Goal: Contribute content: Add original content to the website for others to see

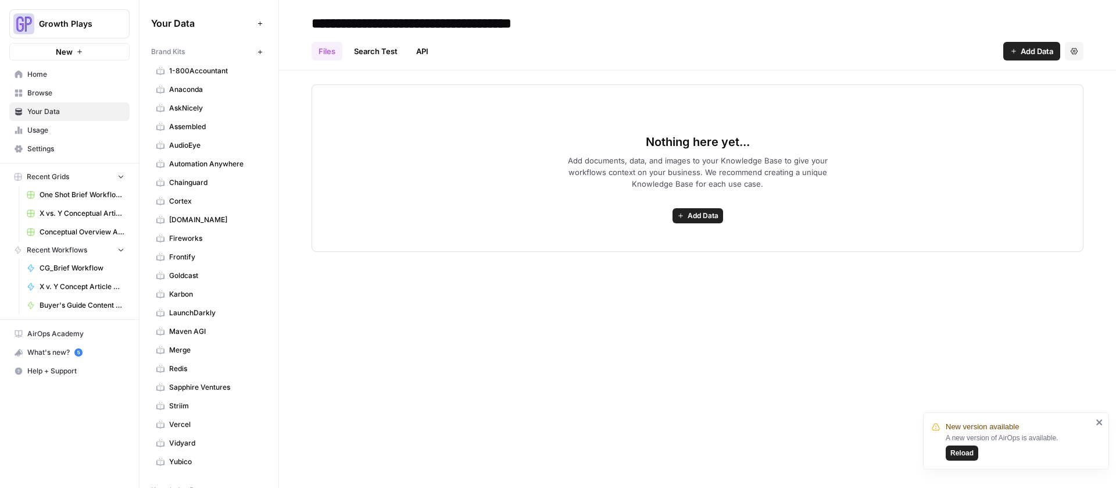
scroll to position [384, 0]
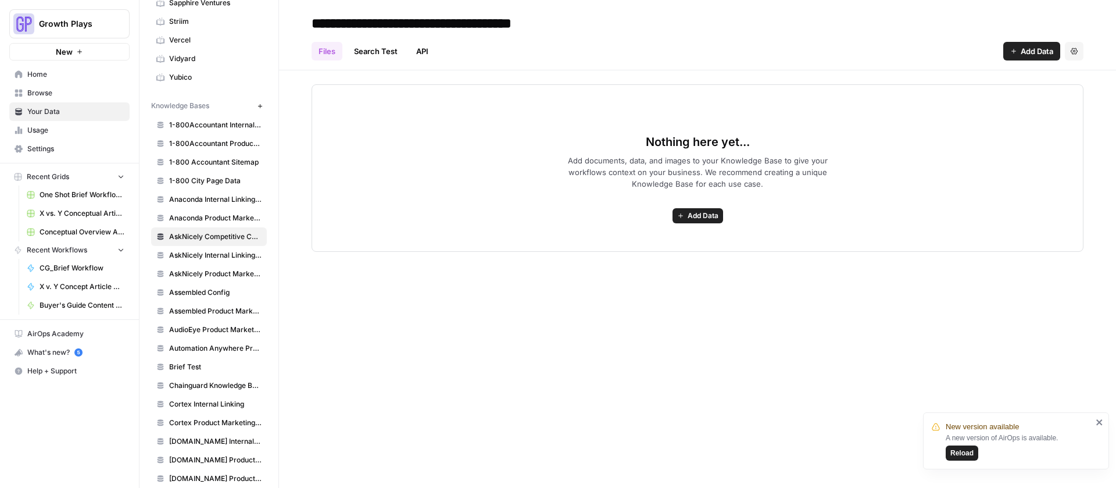
drag, startPoint x: 486, startPoint y: 299, endPoint x: 731, endPoint y: 326, distance: 246.7
click at [486, 299] on div "**********" at bounding box center [697, 244] width 837 height 488
click at [1011, 53] on icon "button" at bounding box center [1013, 51] width 7 height 7
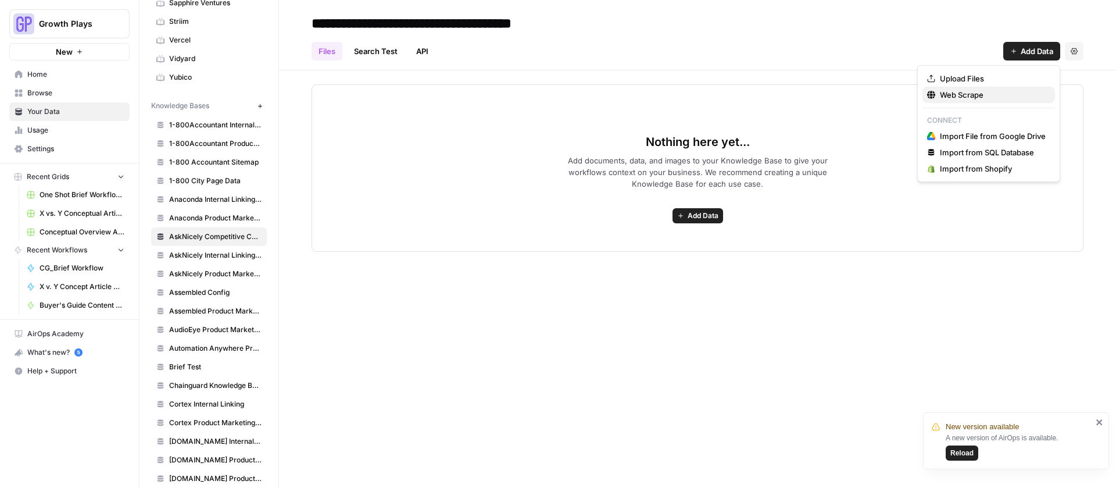
click at [970, 95] on span "Web Scrape" at bounding box center [993, 95] width 106 height 12
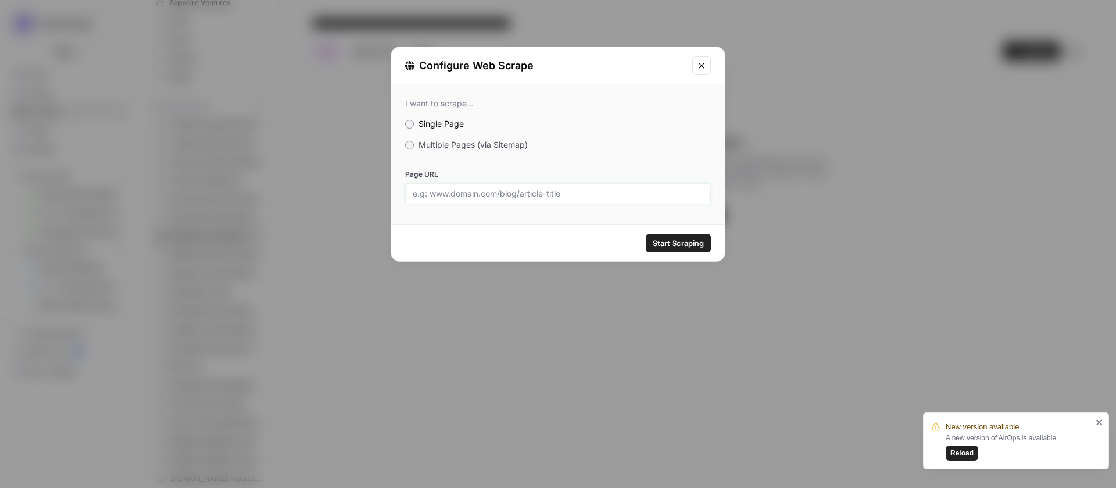
click at [575, 193] on input "Page URL" at bounding box center [558, 193] width 291 height 10
paste input "https://www.messagedesk.com/why-messagedesk"
type input "https://www.messagedesk.com/why-messagedesk"
click at [664, 232] on div "Start Scraping" at bounding box center [558, 242] width 334 height 37
click at [672, 238] on span "Start Scraping" at bounding box center [678, 243] width 51 height 12
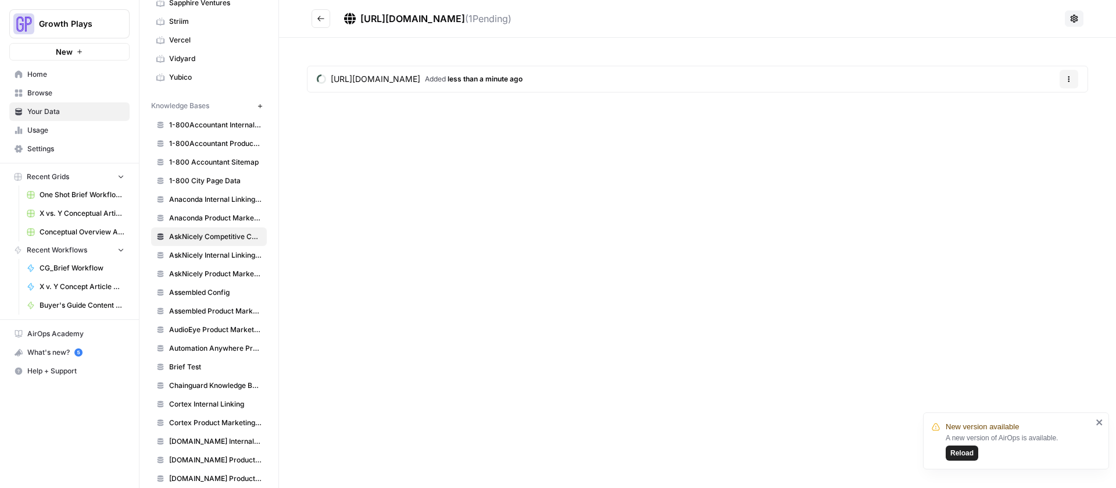
click at [321, 17] on icon "Go back" at bounding box center [321, 19] width 8 height 8
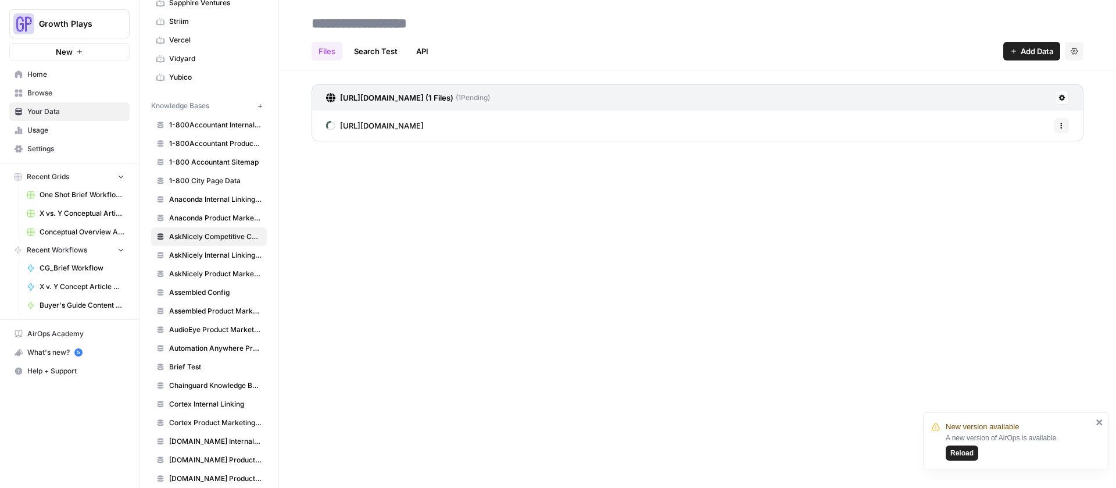
click at [1029, 53] on span "Add Data" at bounding box center [1036, 51] width 33 height 12
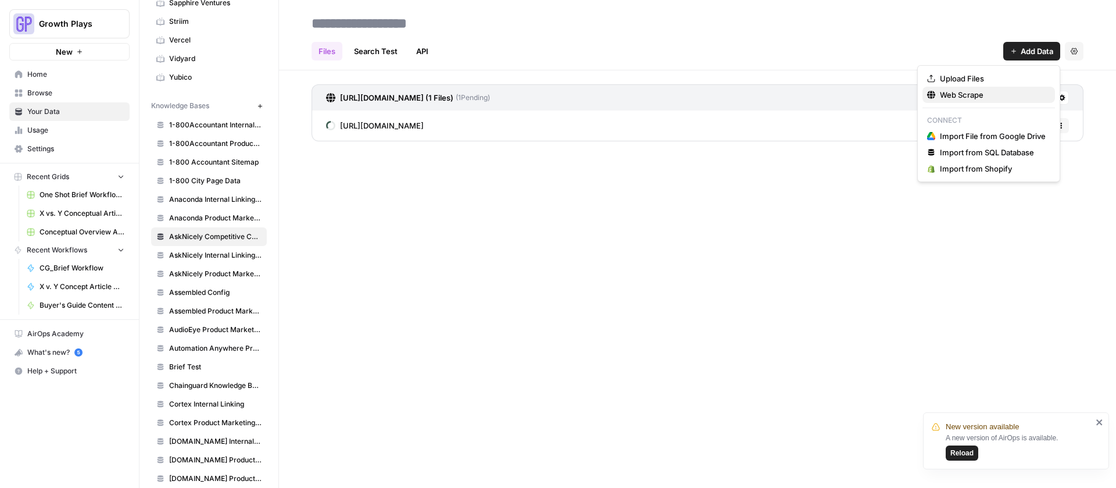
click at [1004, 87] on button "Web Scrape" at bounding box center [988, 95] width 132 height 16
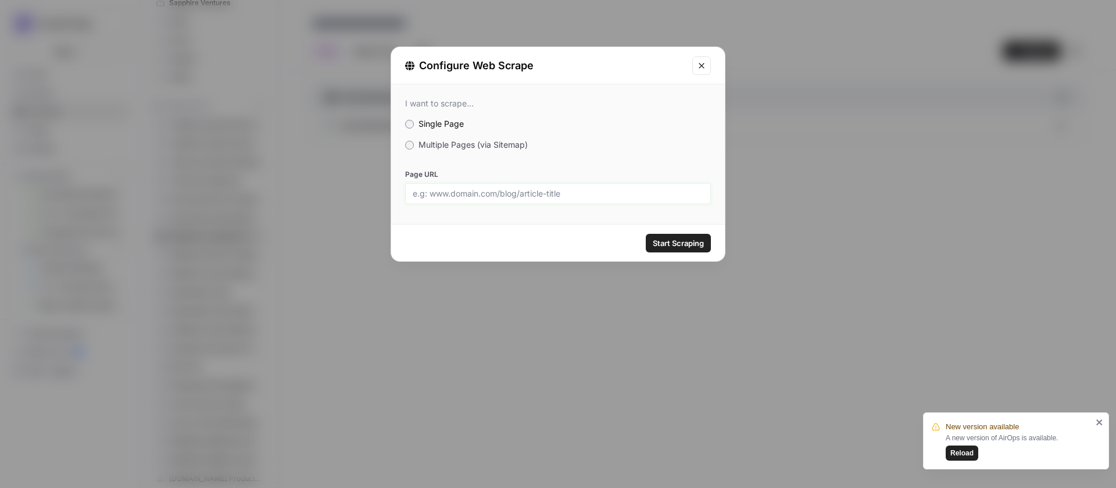
click at [494, 196] on input "Page URL" at bounding box center [558, 193] width 291 height 10
paste input "https://www.messagedesk.com/features/team-inbox"
type input "https://www.messagedesk.com/features/team-inbox"
click at [692, 242] on span "Start Scraping" at bounding box center [678, 243] width 51 height 12
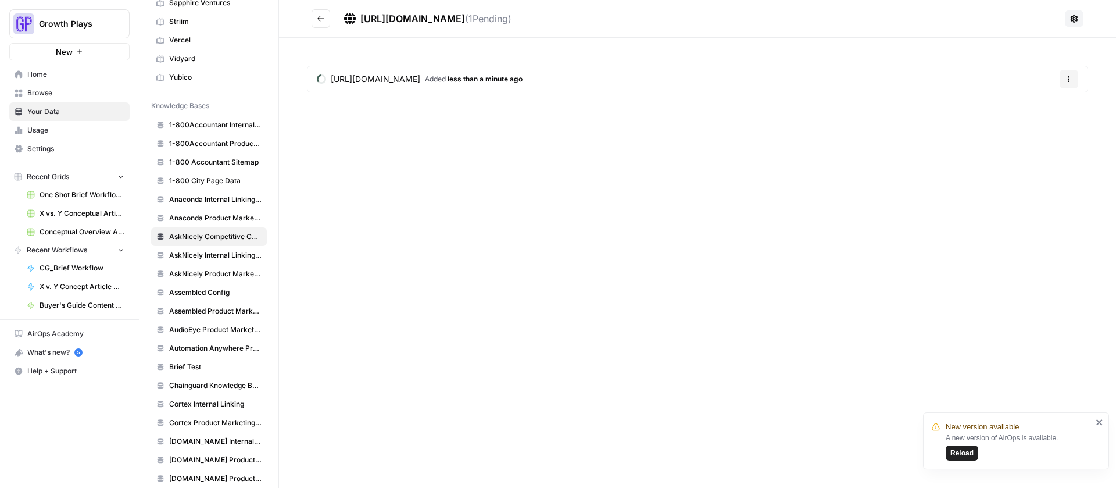
click at [321, 25] on button "Go back" at bounding box center [320, 18] width 19 height 19
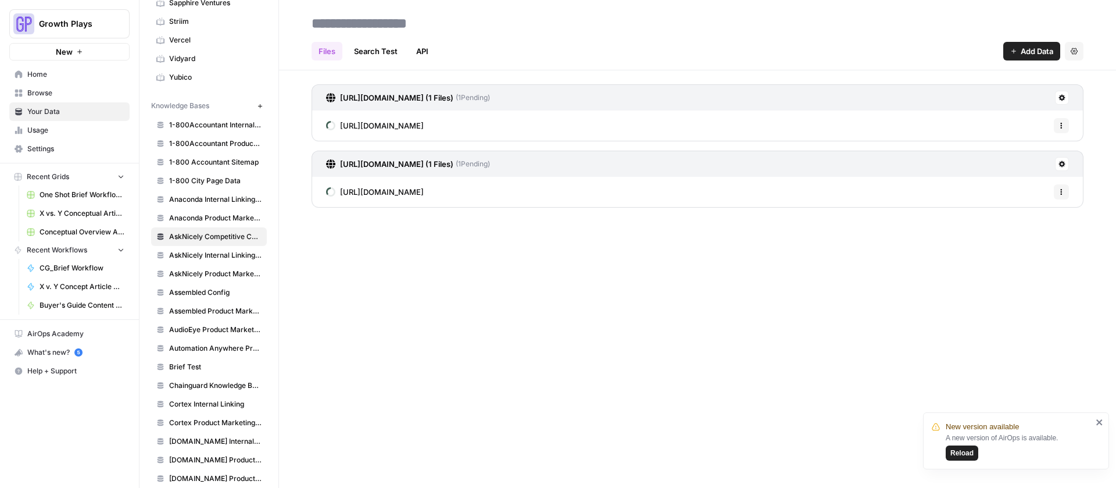
click at [1016, 49] on button "Add Data" at bounding box center [1031, 51] width 57 height 19
click at [967, 94] on span "Web Scrape" at bounding box center [993, 95] width 106 height 12
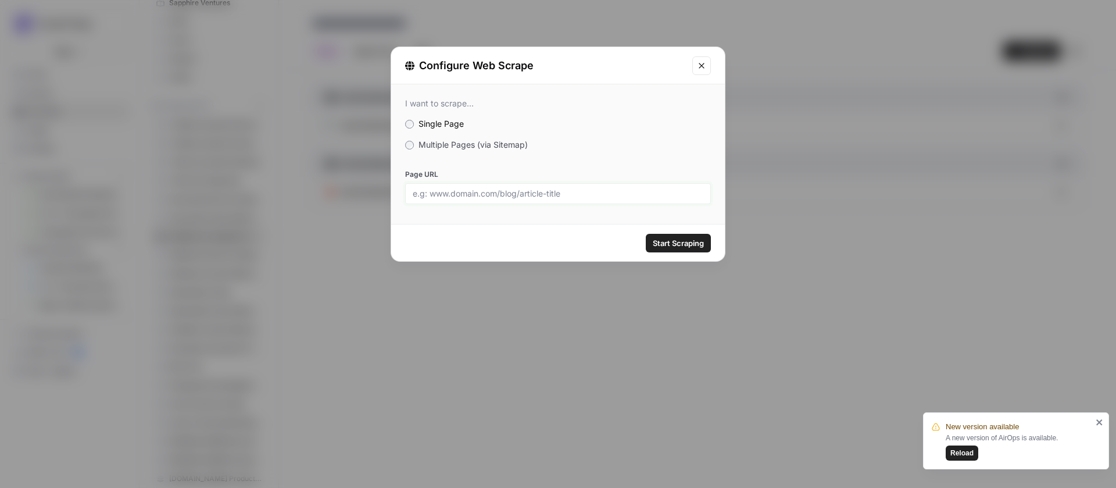
click at [535, 195] on input "Page URL" at bounding box center [558, 193] width 291 height 10
paste input "https://www.messagedesk.com/reach"
type input "https://www.messagedesk.com/reach"
click at [705, 239] on button "Start Scraping" at bounding box center [678, 243] width 65 height 19
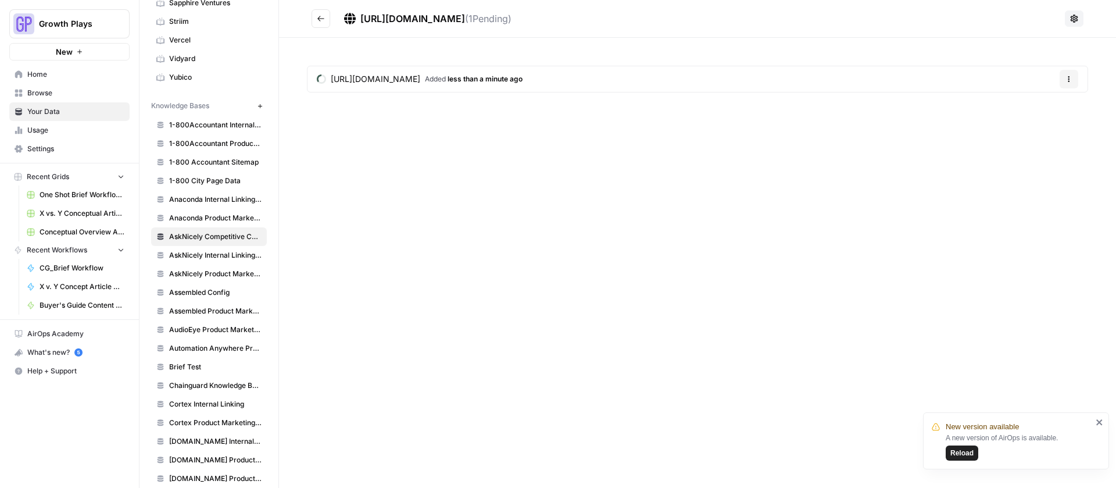
click at [312, 21] on button "Go back" at bounding box center [320, 18] width 19 height 19
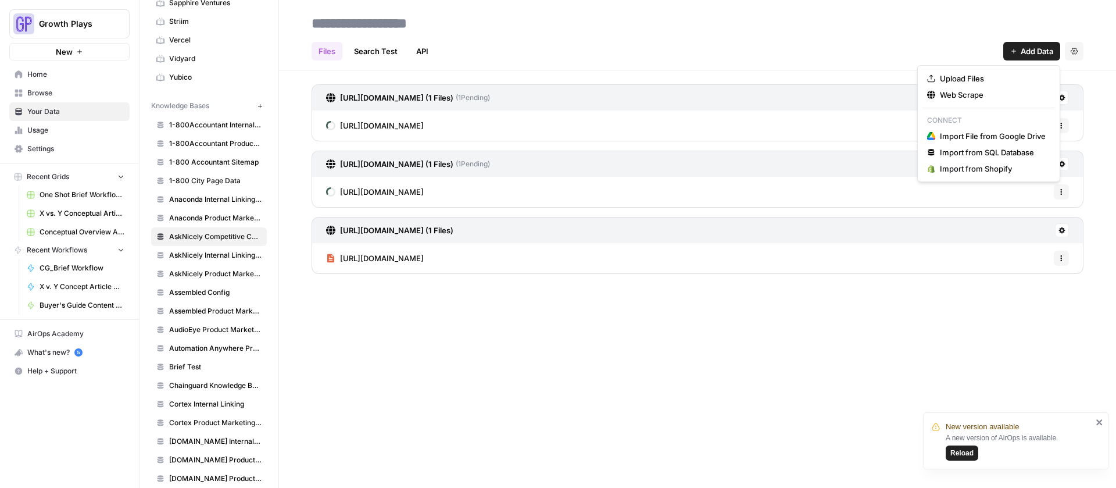
click at [1032, 51] on span "Add Data" at bounding box center [1036, 51] width 33 height 12
click at [947, 91] on span "Web Scrape" at bounding box center [993, 95] width 106 height 12
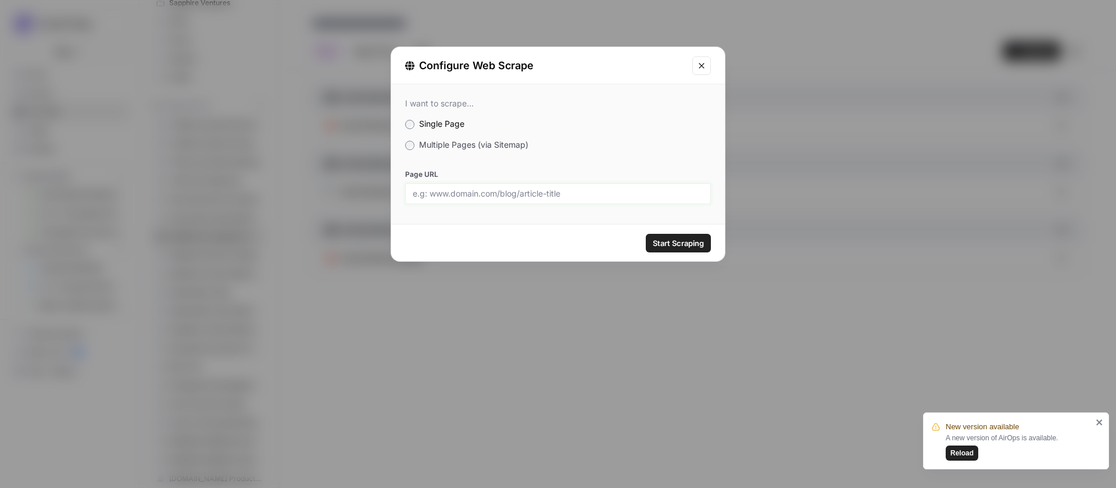
click at [494, 196] on input "Page URL" at bounding box center [558, 193] width 291 height 10
paste input "https://www.messagedesk.com/pricing"
type input "https://www.messagedesk.com/pricing"
click at [697, 243] on span "Start Scraping" at bounding box center [678, 243] width 51 height 12
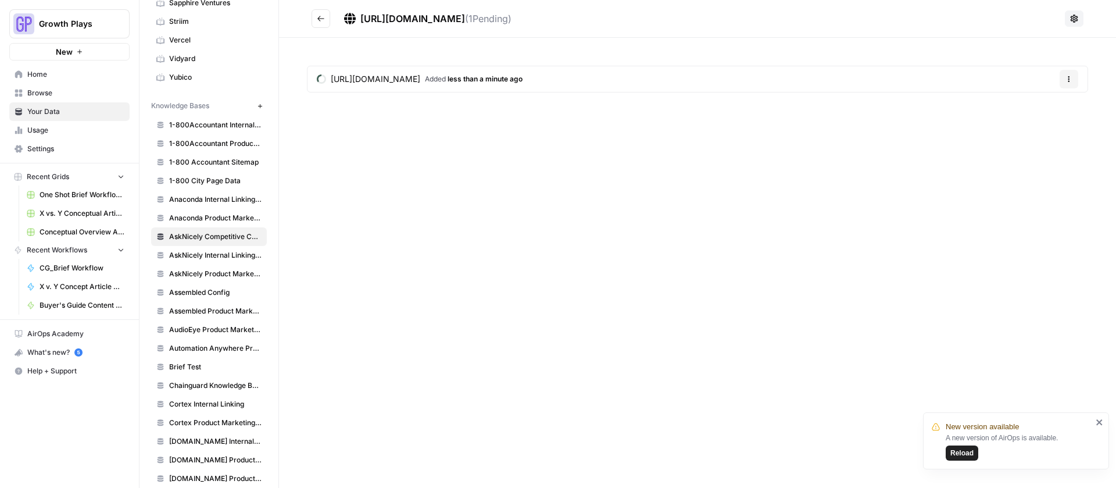
click at [322, 19] on icon "Go back" at bounding box center [321, 19] width 8 height 8
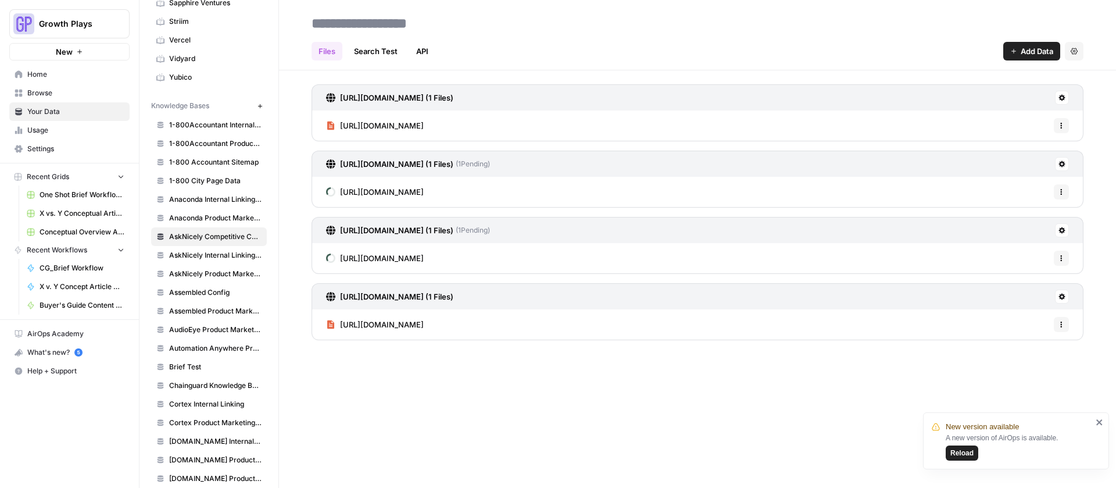
click at [501, 38] on div "Files Search Test API Add Data Settings" at bounding box center [697, 47] width 772 height 28
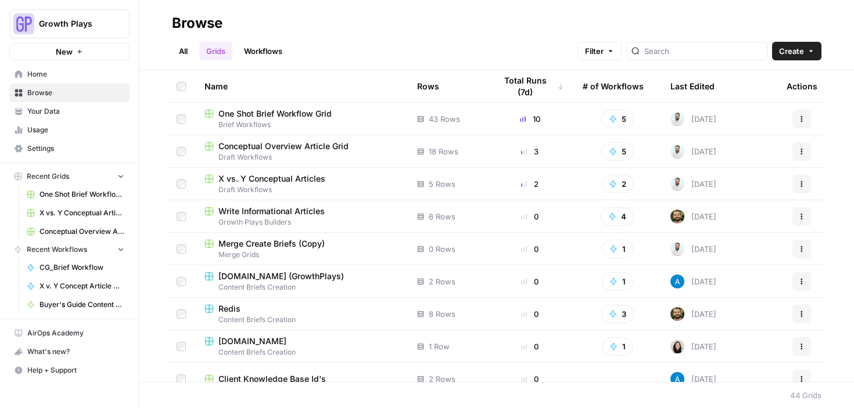
click at [178, 50] on link "All" at bounding box center [183, 51] width 23 height 19
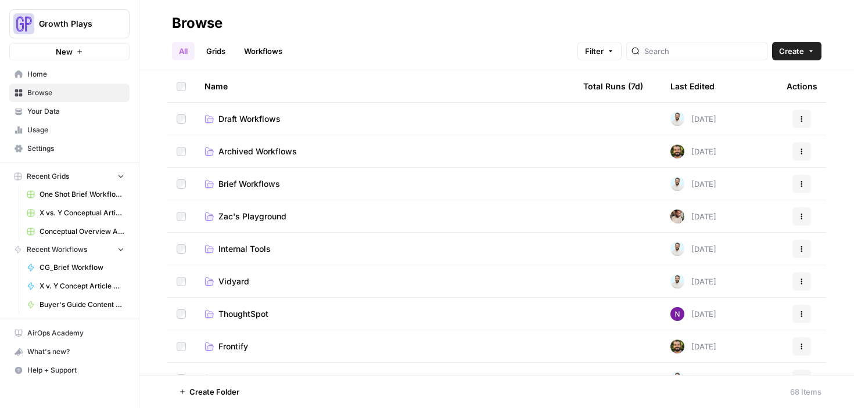
click at [247, 121] on span "Draft Workflows" at bounding box center [249, 119] width 62 height 12
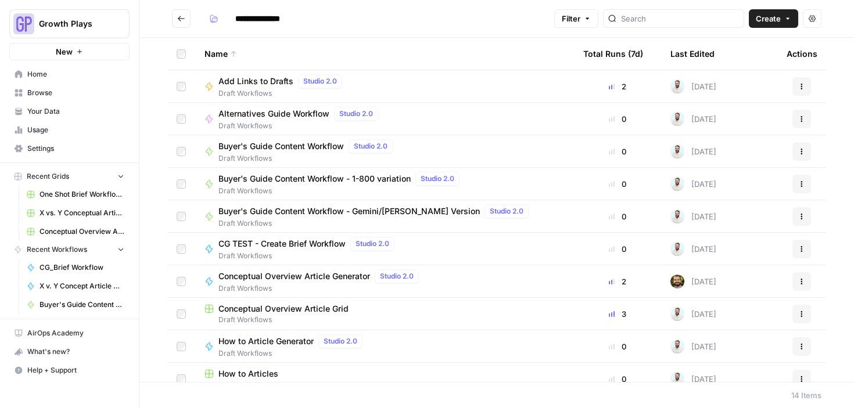
click at [246, 121] on span "Draft Workflows" at bounding box center [300, 126] width 164 height 10
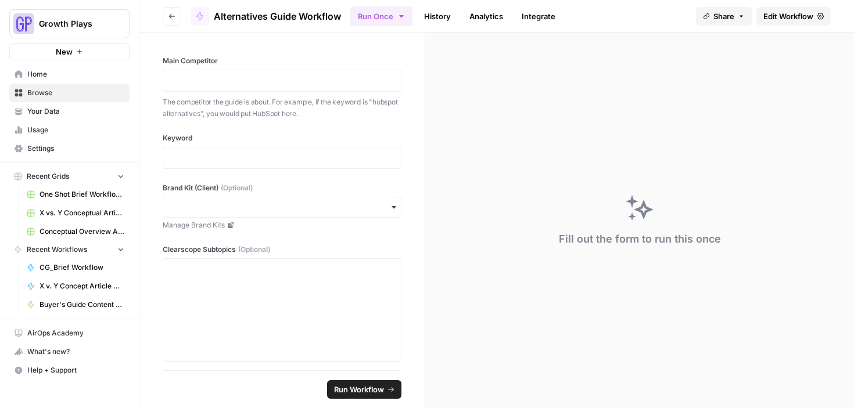
click at [449, 20] on link "History" at bounding box center [437, 16] width 41 height 19
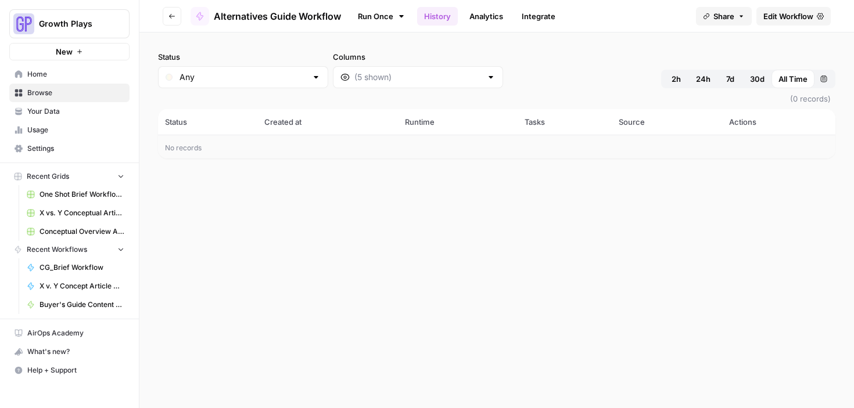
click at [779, 18] on span "Edit Workflow" at bounding box center [789, 16] width 50 height 12
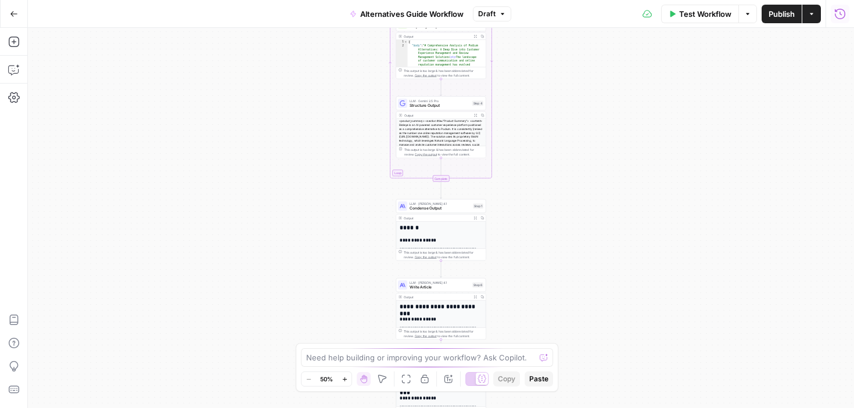
click at [837, 16] on icon "button" at bounding box center [840, 14] width 12 height 12
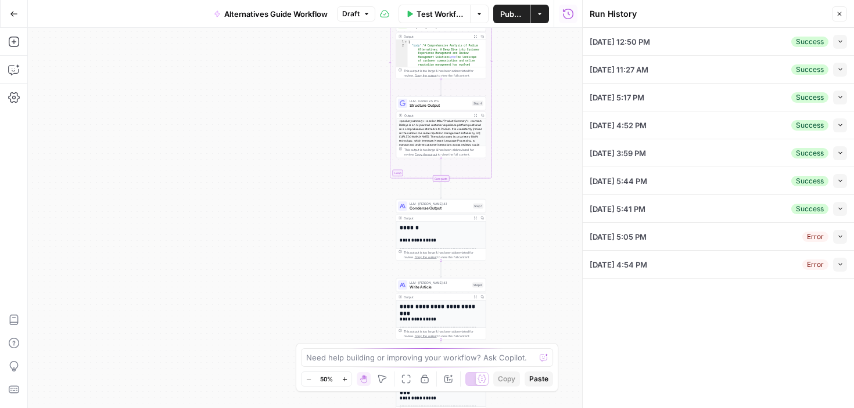
click at [714, 38] on div "[DATE] 12:50 PM Success Collapse" at bounding box center [718, 41] width 257 height 27
click at [840, 40] on icon "button" at bounding box center [840, 41] width 6 height 6
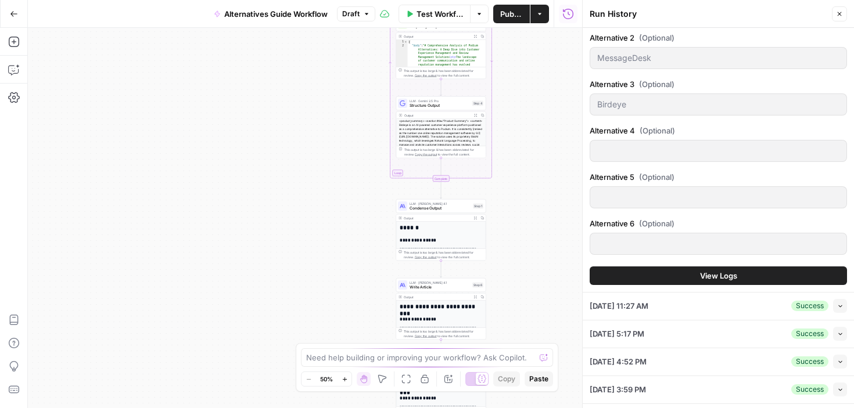
scroll to position [518, 0]
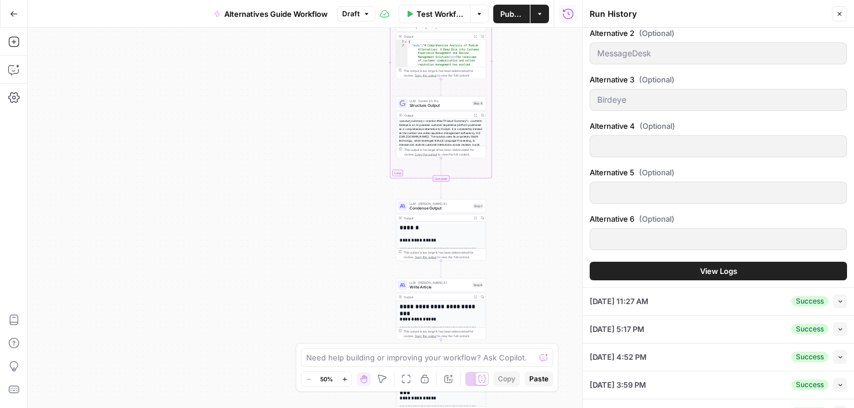
click at [837, 332] on icon "button" at bounding box center [840, 329] width 6 height 6
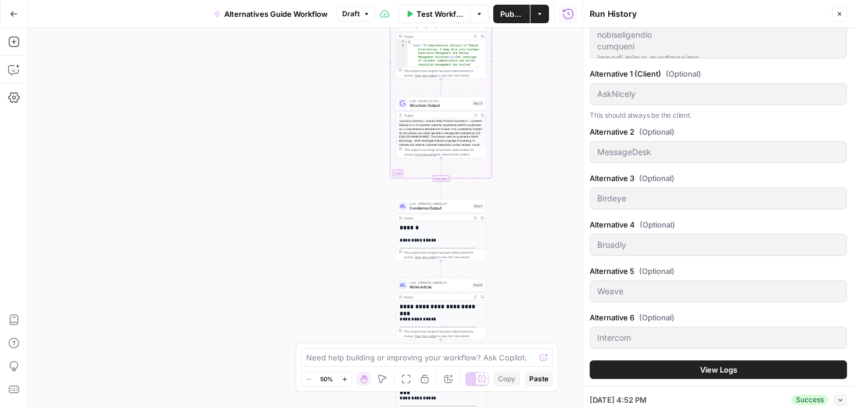
scroll to position [475, 0]
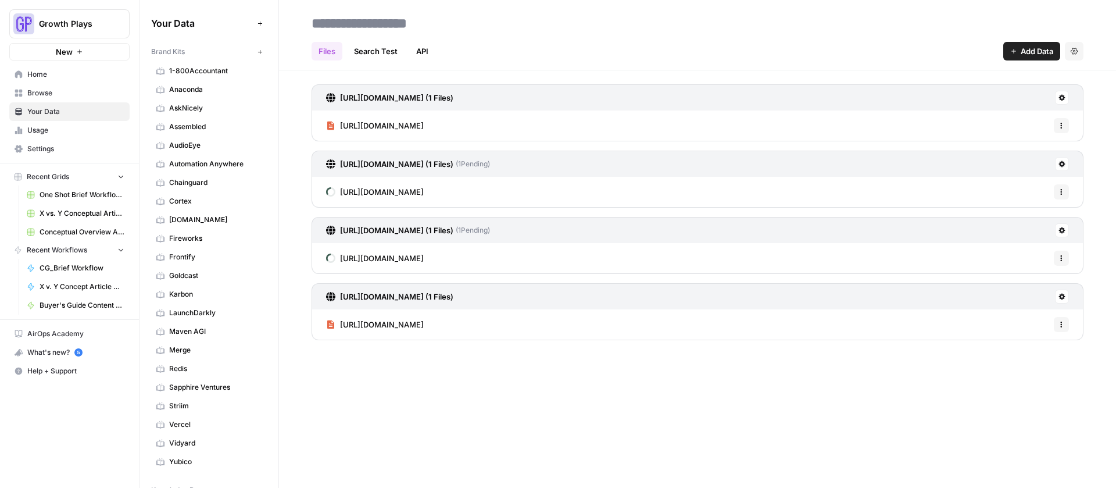
click at [411, 24] on input at bounding box center [400, 23] width 186 height 23
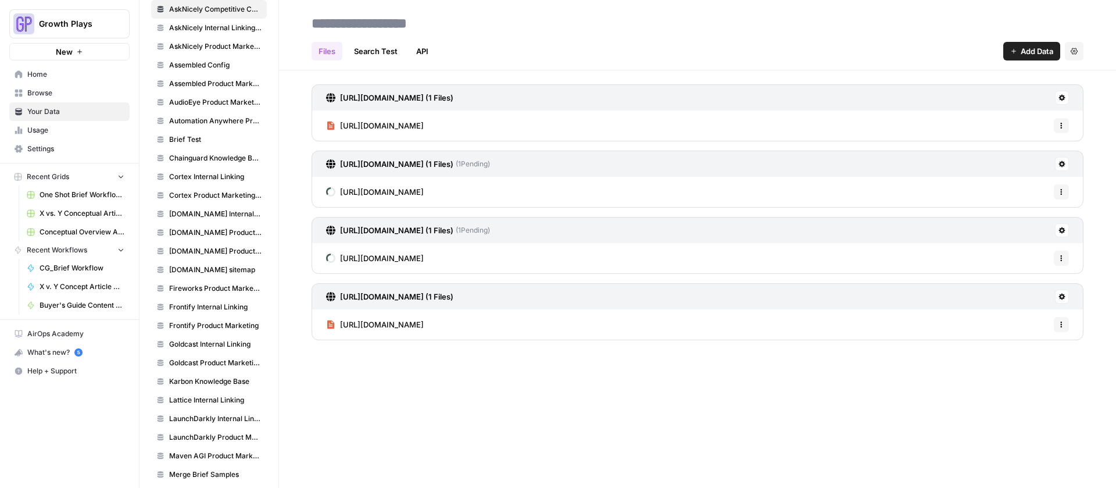
scroll to position [413, 0]
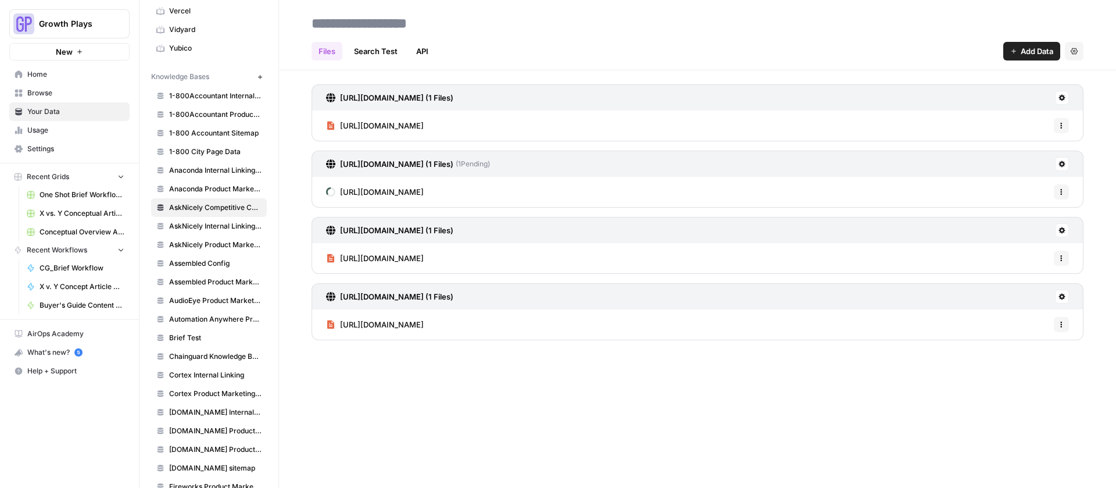
click at [206, 208] on span "AskNicely Competitive Content Database" at bounding box center [215, 207] width 92 height 10
click at [415, 162] on h3 "https://www.messagedesk.com/pricing (1 Files)" at bounding box center [396, 164] width 113 height 12
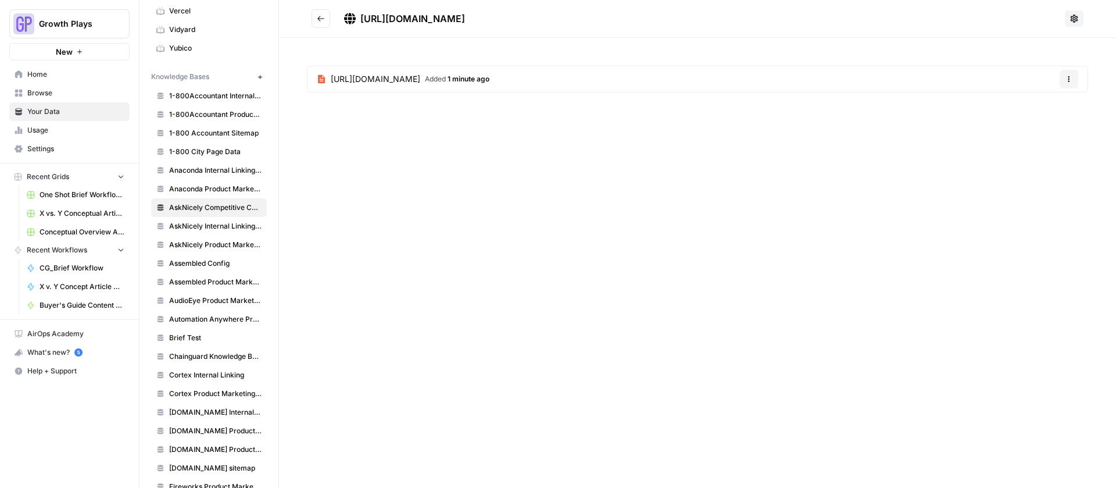
click at [451, 23] on span "https://www.messagedesk.com/pricing" at bounding box center [412, 19] width 105 height 12
click at [1071, 18] on icon at bounding box center [1074, 19] width 8 height 8
drag, startPoint x: 919, startPoint y: 19, endPoint x: 586, endPoint y: 22, distance: 332.4
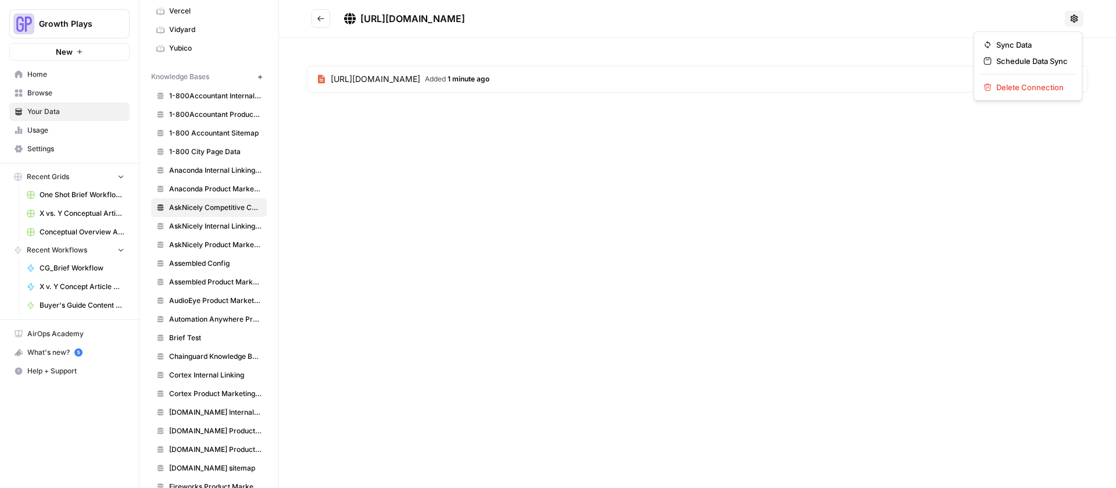
click at [918, 19] on h2 "https://www.messagedesk.com/pricing" at bounding box center [685, 18] width 748 height 19
click at [320, 17] on icon "Go back" at bounding box center [321, 19] width 8 height 8
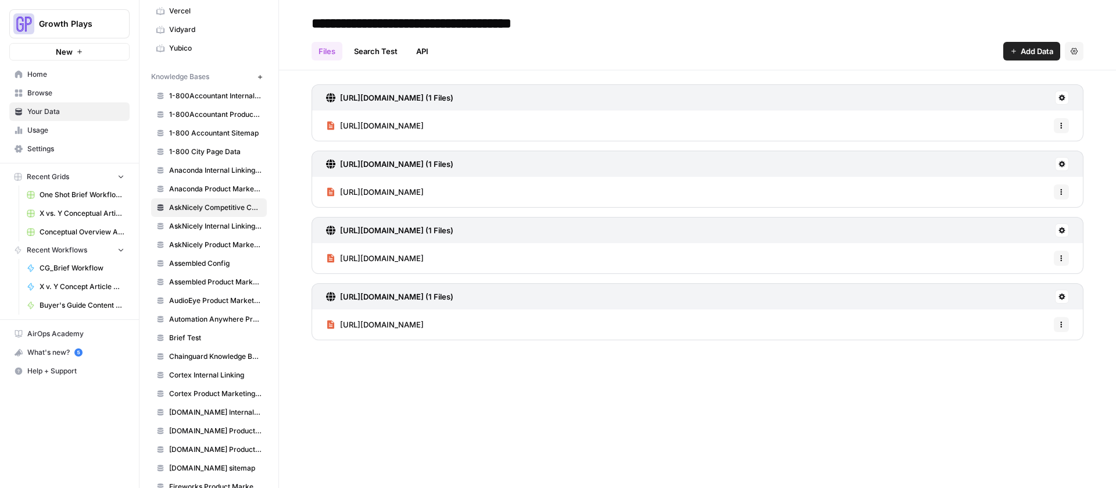
click at [1017, 54] on button "Add Data" at bounding box center [1031, 51] width 57 height 19
click at [970, 98] on span "Web Scrape" at bounding box center [993, 95] width 106 height 12
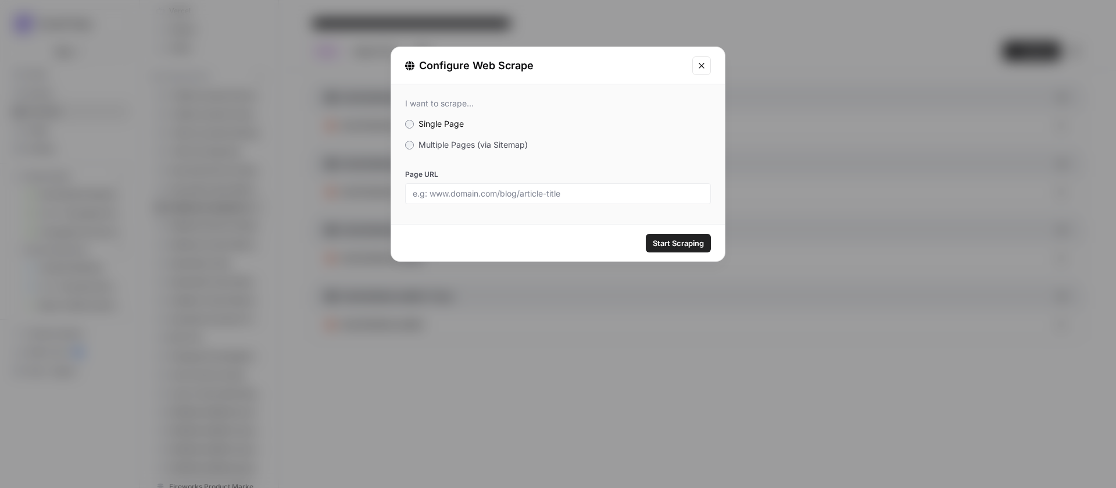
click at [485, 142] on span "Multiple Pages (via Sitemap)" at bounding box center [472, 144] width 109 height 10
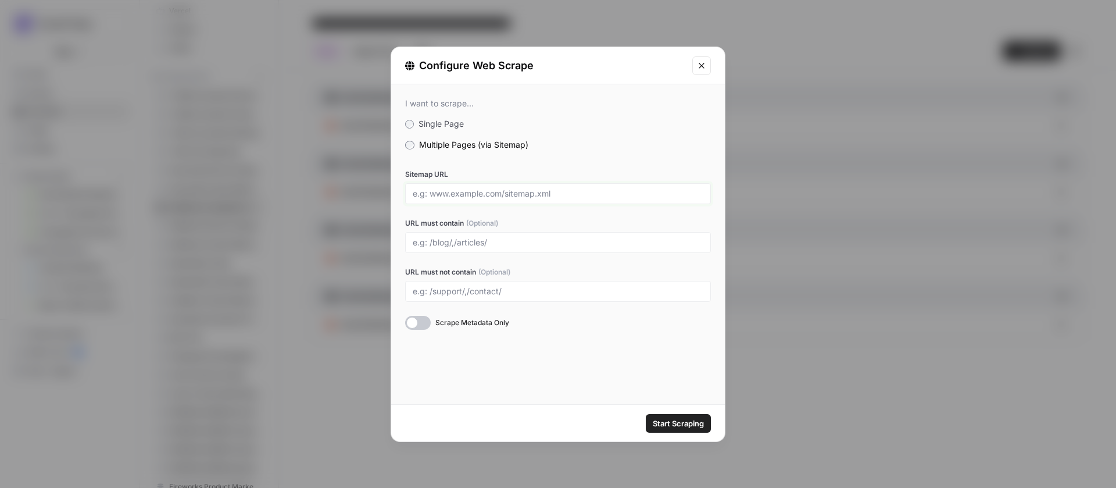
click at [481, 188] on input "Sitemap URL" at bounding box center [558, 193] width 291 height 10
paste input "https://birdeye.com/sitemap.xml"
type input "https://birdeye.com/sitemap.xml"
click at [471, 237] on input "URL must contain (Optional)" at bounding box center [558, 242] width 291 height 10
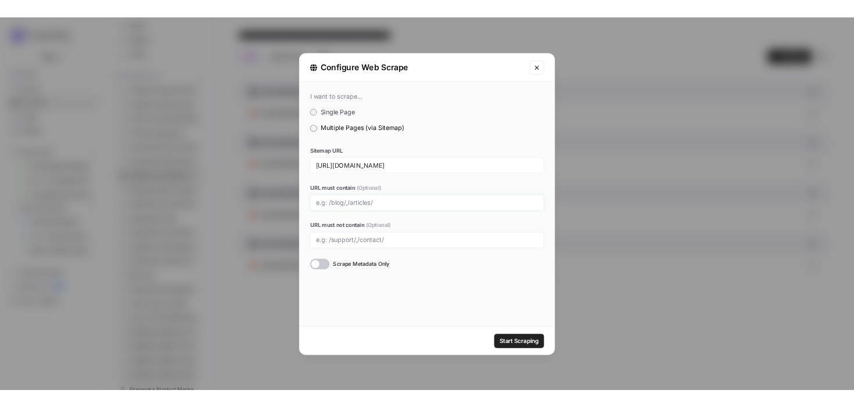
scroll to position [413, 0]
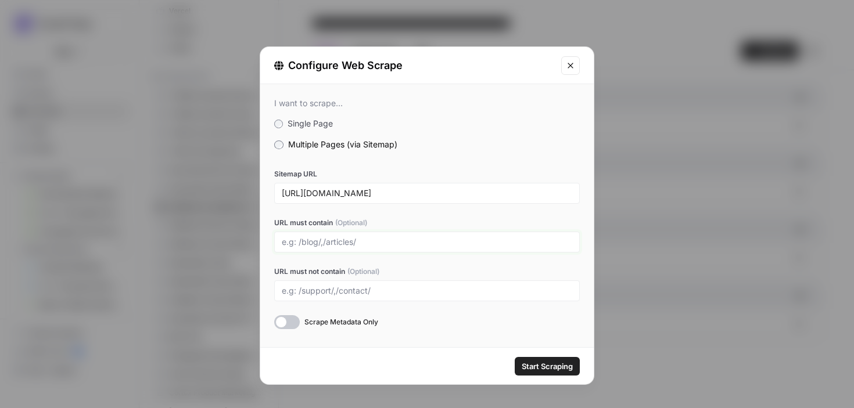
click at [342, 242] on input "URL must contain (Optional)" at bounding box center [427, 242] width 291 height 10
paste input "/reviews/"
paste input "/social-media-management-software/"
click at [506, 241] on input "/reviews/,/social-media-management-software/," at bounding box center [427, 242] width 291 height 10
paste input "/listings/"
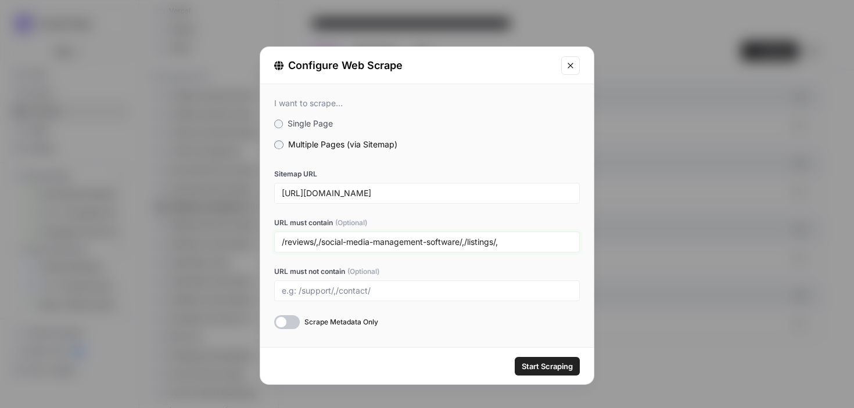
paste input "/insights-ai/"
paste input "/competitors-ai/"
click at [282, 242] on input "/reviews/,/social-media-management-software/,/listings/,/insights-ai/,/competit…" at bounding box center [427, 242] width 291 height 10
paste input "/ai/"
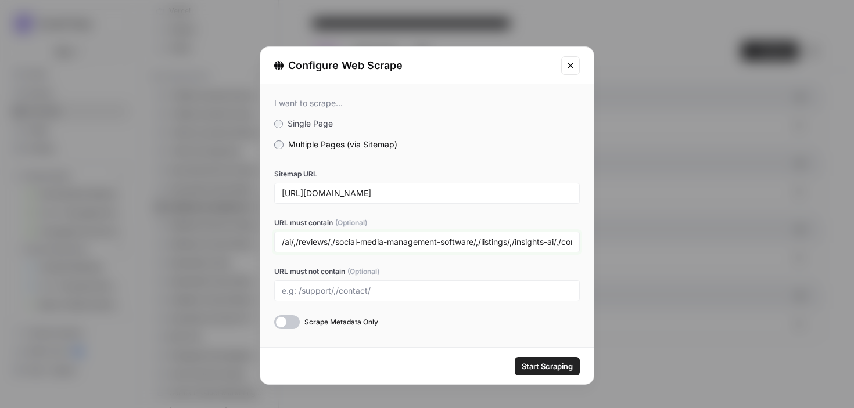
click at [283, 240] on input "/ai/,/reviews/,/social-media-management-software/,/listings/,/insights-ai/,/com…" at bounding box center [427, 242] width 291 height 10
paste input "/reports/"
paste input "/integration/"
click at [281, 244] on div "/integration/,/reports/,/ai/,/reviews/,/social-media-management-software/,/list…" at bounding box center [427, 242] width 306 height 21
click at [282, 242] on input "/integration/,/reports/,/ai/,/reviews/,/social-media-management-software/,/list…" at bounding box center [427, 242] width 291 height 10
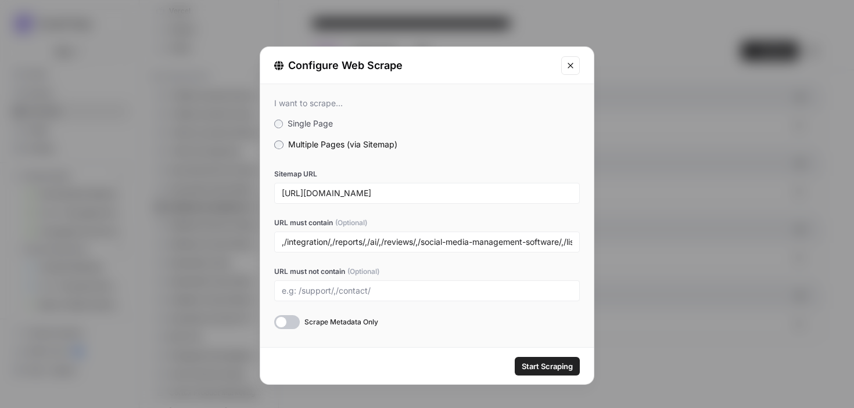
click at [280, 242] on div ",/integration/,/reports/,/ai/,/reviews/,/social-media-management-software/,/lis…" at bounding box center [427, 242] width 306 height 21
click at [282, 244] on input ",/integration/,/reports/,/ai/,/reviews/,/social-media-management-software/,/lis…" at bounding box center [427, 242] width 291 height 10
paste input "/optimize-google-presence/"
click at [282, 240] on input "/optimize-google-presence/,/integration/,/reports/,/ai/,/reviews/,/social-media…" at bounding box center [427, 242] width 291 height 10
paste input "/pricing/"
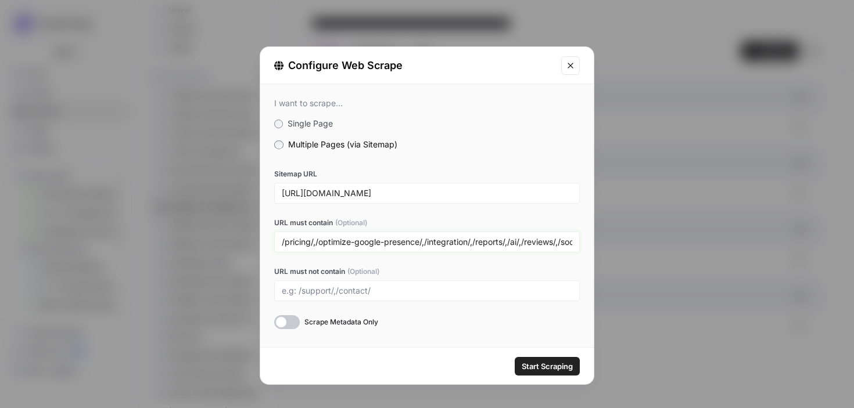
click at [285, 240] on input "/pricing/,/optimize-google-presence/,/integration/,/reports/,/ai/,/reviews/,/so…" at bounding box center [427, 242] width 291 height 10
paste input "/small-business/"
click at [282, 245] on input "/small-business/,/pricing/,/optimize-google-presence/,/integration/,/reports/,/…" at bounding box center [427, 242] width 291 height 10
paste input "/enterprise/"
type input "/enterprise/,/small-business/,/pricing/,/optimize-google-presence/,/integration…"
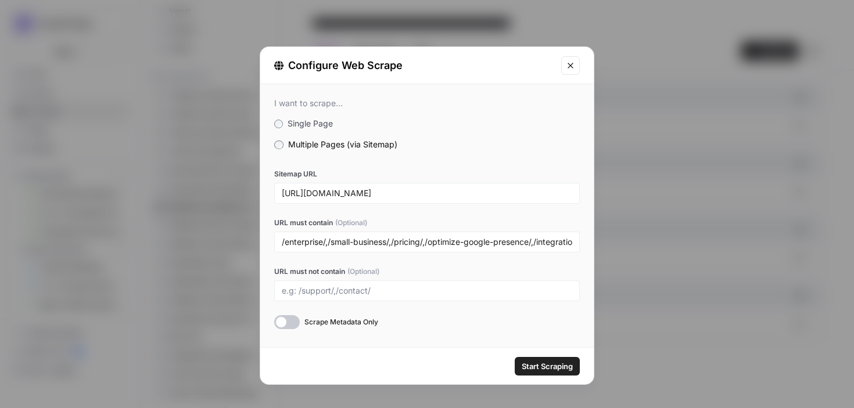
click at [542, 363] on span "Start Scraping" at bounding box center [547, 367] width 51 height 12
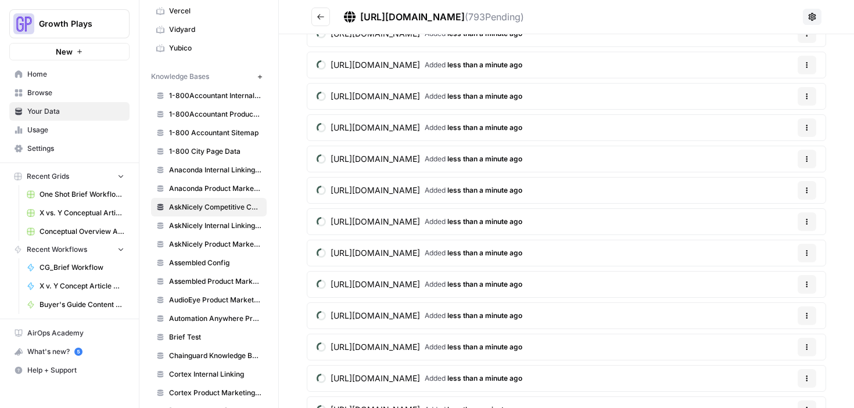
scroll to position [337, 0]
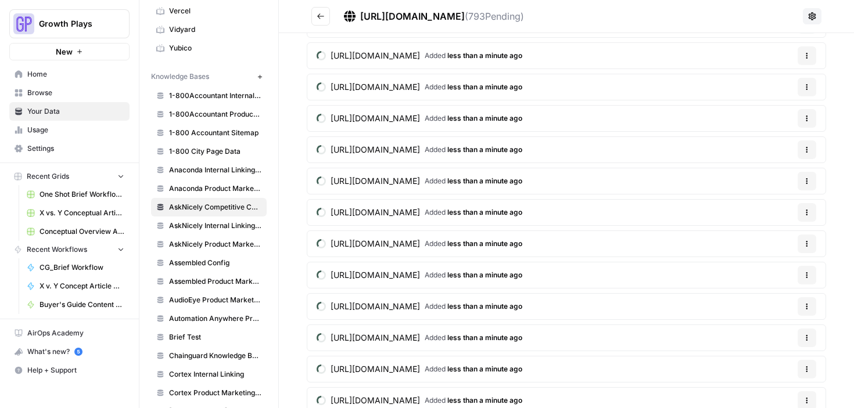
click at [319, 13] on icon "Go back" at bounding box center [321, 16] width 8 height 8
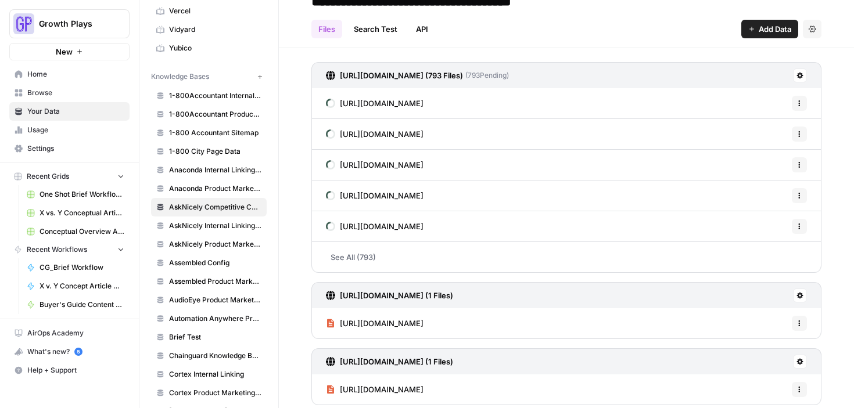
scroll to position [161, 0]
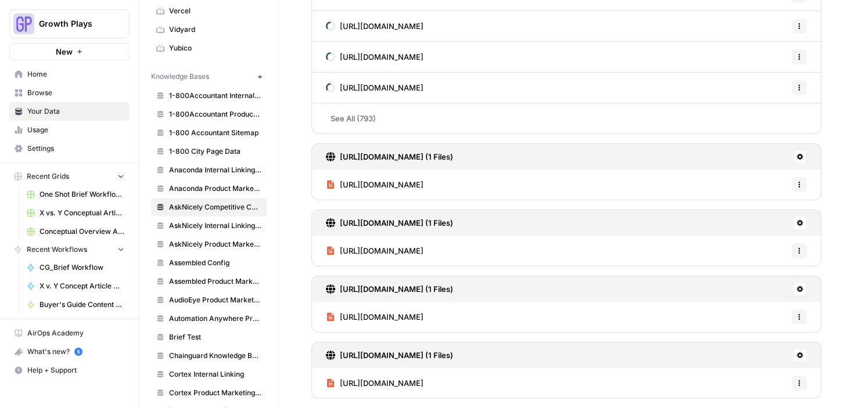
click at [361, 120] on link "See All (793)" at bounding box center [566, 118] width 510 height 30
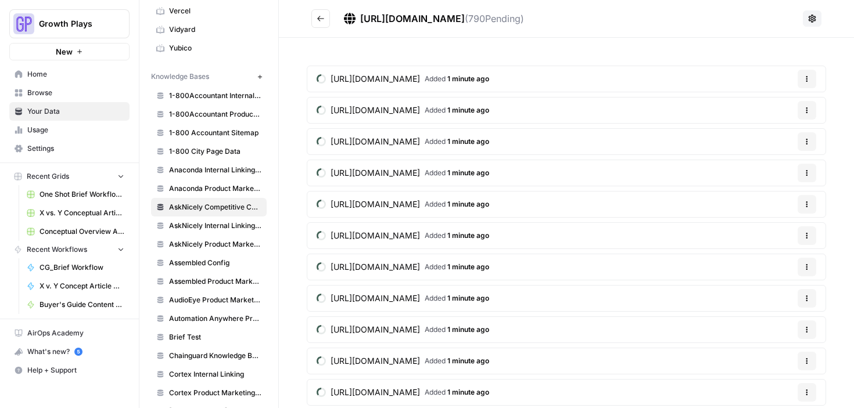
click at [325, 21] on button "Go back" at bounding box center [320, 18] width 19 height 19
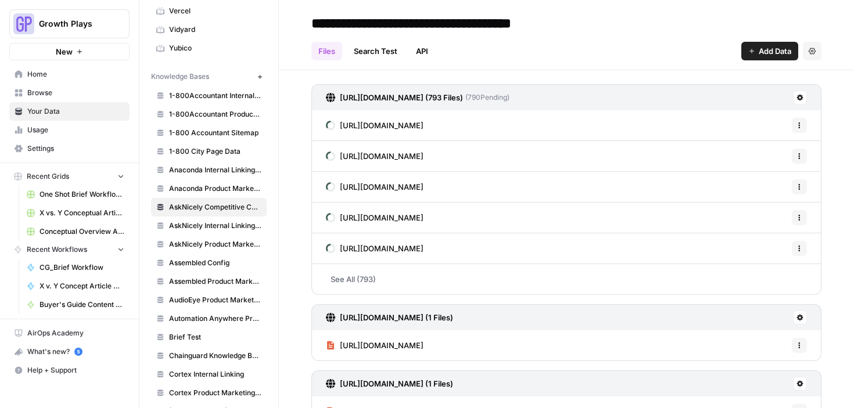
click at [797, 97] on icon at bounding box center [800, 97] width 7 height 7
click at [747, 160] on span "Delete Connection" at bounding box center [746, 165] width 71 height 12
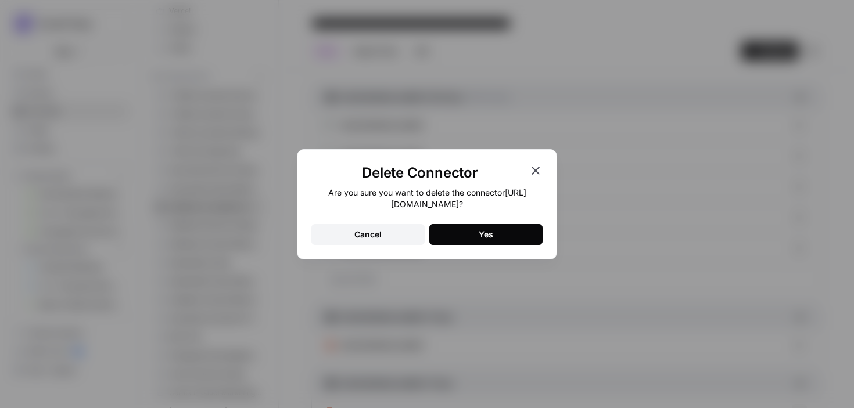
click at [479, 231] on div "Yes" at bounding box center [486, 235] width 15 height 12
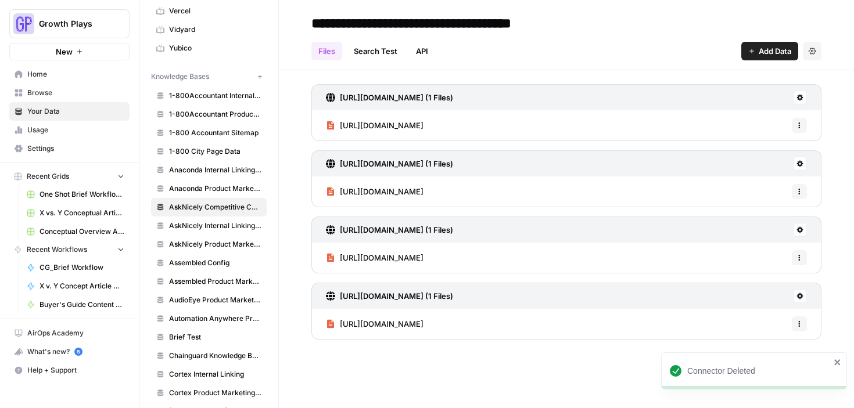
click at [751, 51] on icon "button" at bounding box center [752, 51] width 5 height 5
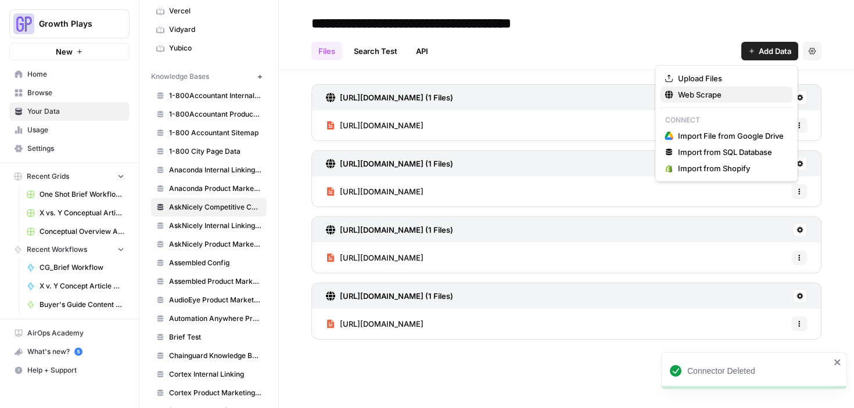
click at [713, 96] on span "Web Scrape" at bounding box center [731, 95] width 106 height 12
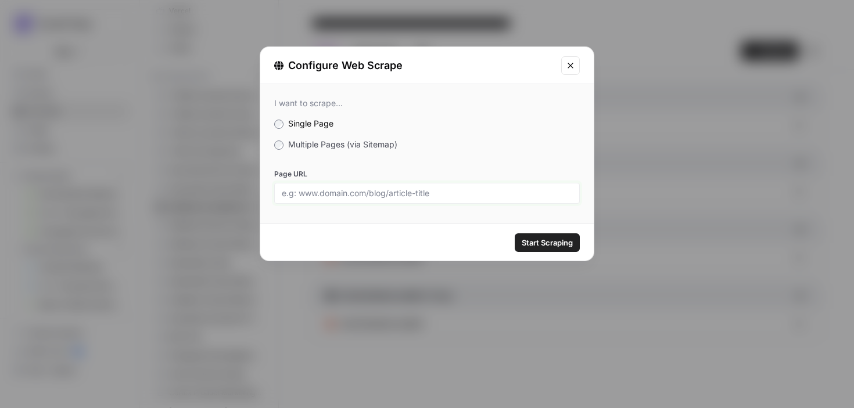
click at [337, 192] on input "Page URL" at bounding box center [427, 193] width 291 height 10
paste input "https://birdeye.com/reviews/"
type input "https://birdeye.com/reviews/"
click at [580, 249] on div "Start Scraping" at bounding box center [427, 242] width 334 height 37
click at [574, 245] on button "Start Scraping" at bounding box center [547, 243] width 65 height 19
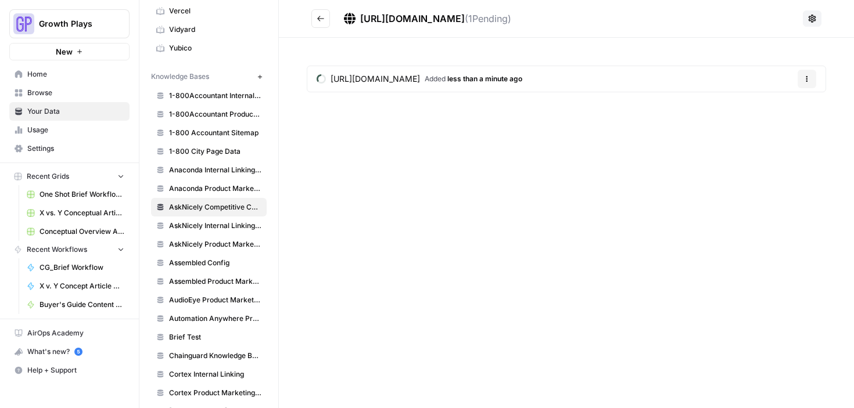
click at [318, 24] on button "Go back" at bounding box center [320, 18] width 19 height 19
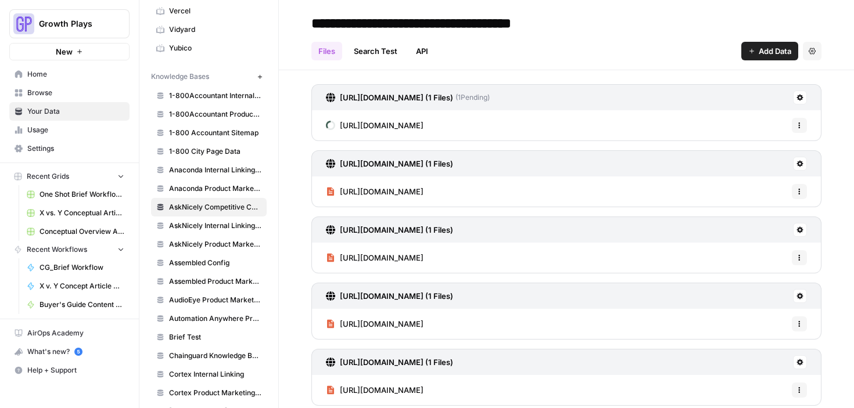
click at [741, 50] on button "Add Data" at bounding box center [769, 51] width 57 height 19
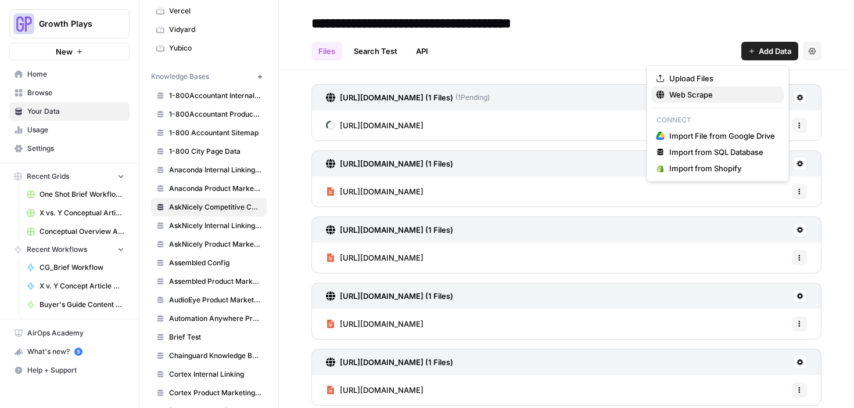
click at [711, 92] on span "Web Scrape" at bounding box center [722, 95] width 106 height 12
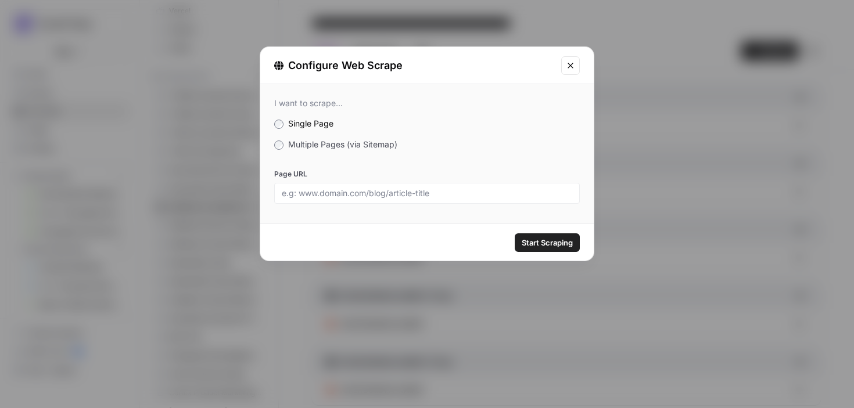
click at [389, 181] on div "Page URL" at bounding box center [427, 186] width 306 height 35
click at [392, 191] on input "Page URL" at bounding box center [427, 193] width 291 height 10
paste input "https://birdeye.com/social-media-management-software/"
type input "https://birdeye.com/social-media-management-software/"
click at [532, 238] on span "Start Scraping" at bounding box center [547, 243] width 51 height 12
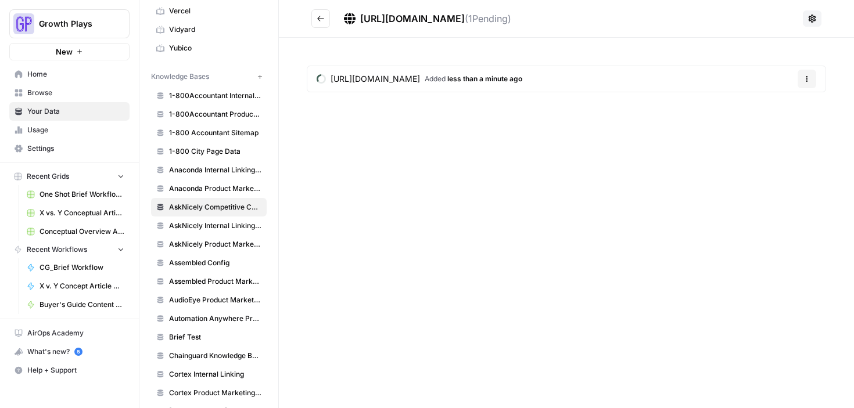
click at [310, 16] on header "https://birdeye.com/social-media-management-software/ ( 1 Pending)" at bounding box center [566, 19] width 575 height 38
click at [312, 17] on button "Go back" at bounding box center [320, 18] width 19 height 19
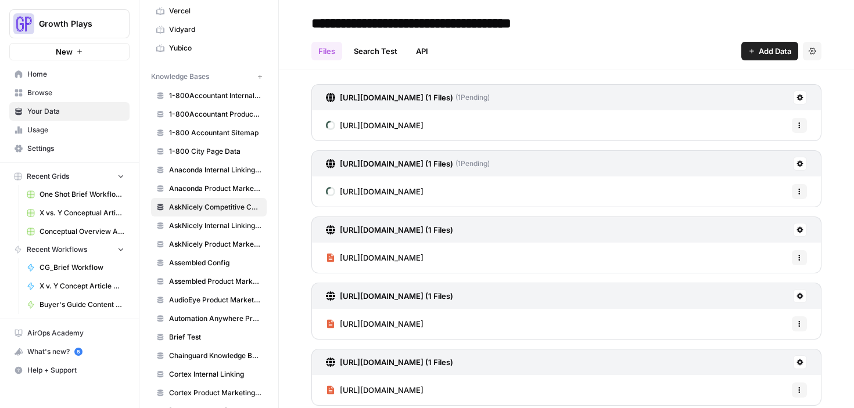
click at [747, 44] on button "Add Data" at bounding box center [769, 51] width 57 height 19
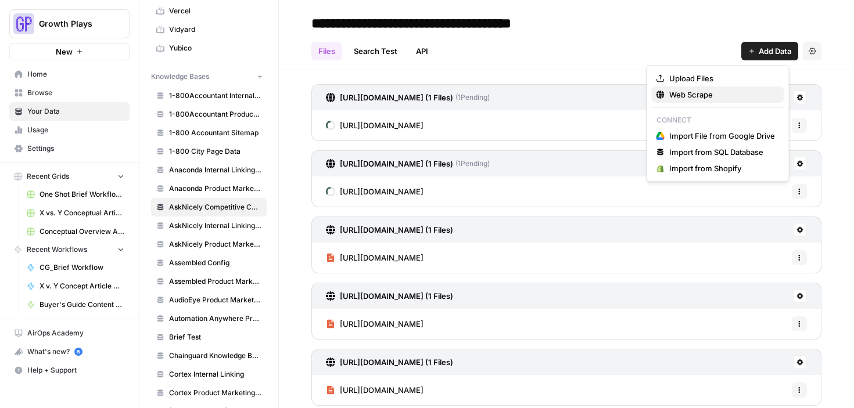
click at [709, 97] on span "Web Scrape" at bounding box center [722, 95] width 106 height 12
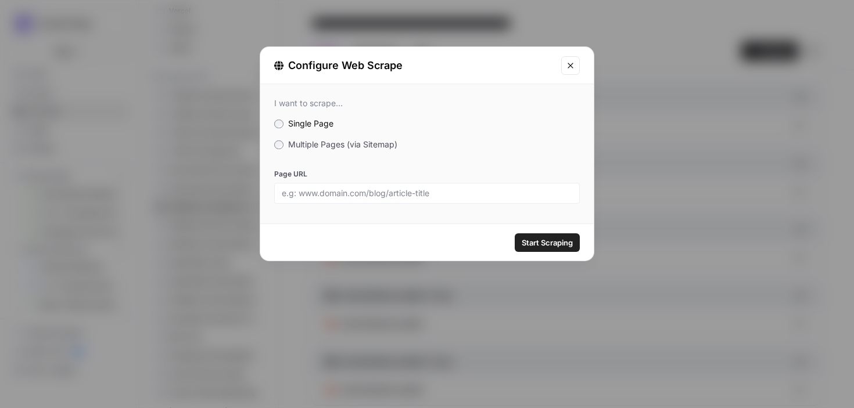
click at [368, 183] on div "Page URL" at bounding box center [427, 186] width 306 height 35
click at [368, 186] on div at bounding box center [427, 193] width 306 height 21
click at [369, 191] on input "Page URL" at bounding box center [427, 193] width 291 height 10
paste input "https://birdeye.com/listings/"
type input "https://birdeye.com/listings/"
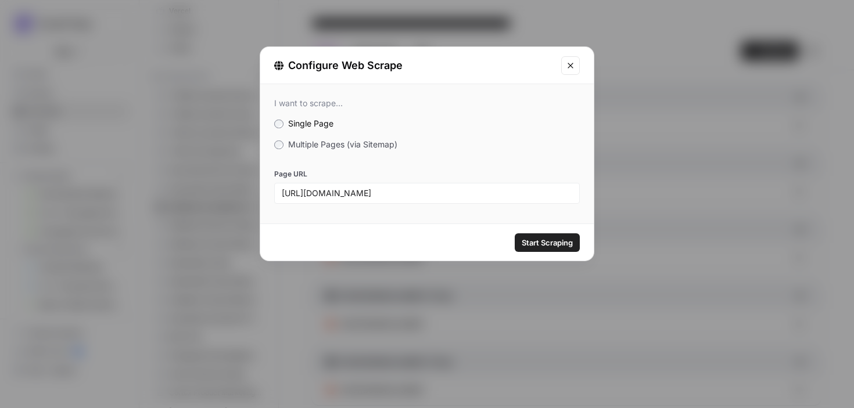
click at [518, 244] on button "Start Scraping" at bounding box center [547, 243] width 65 height 19
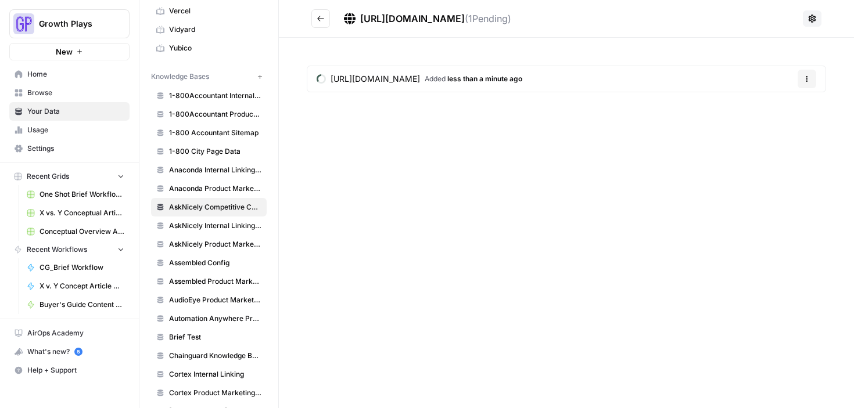
click at [320, 22] on icon "Go back" at bounding box center [321, 19] width 8 height 8
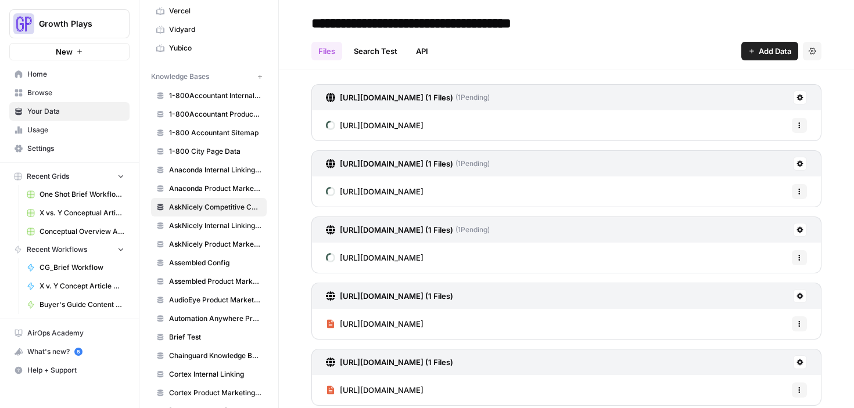
click at [775, 53] on span "Add Data" at bounding box center [775, 51] width 33 height 12
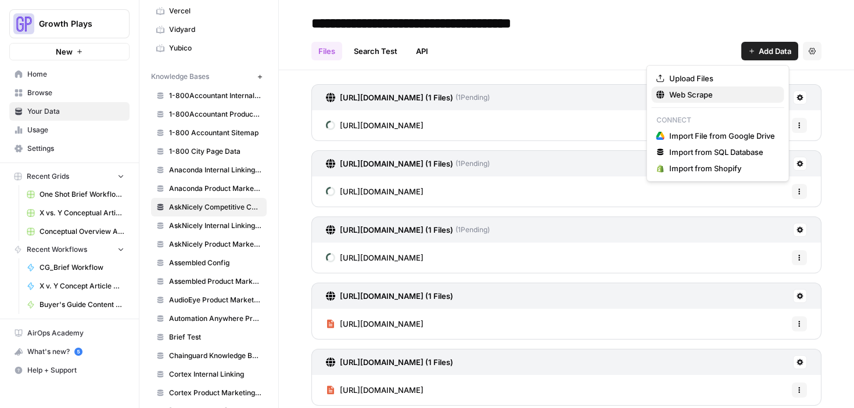
click at [682, 100] on span "Web Scrape" at bounding box center [722, 95] width 106 height 12
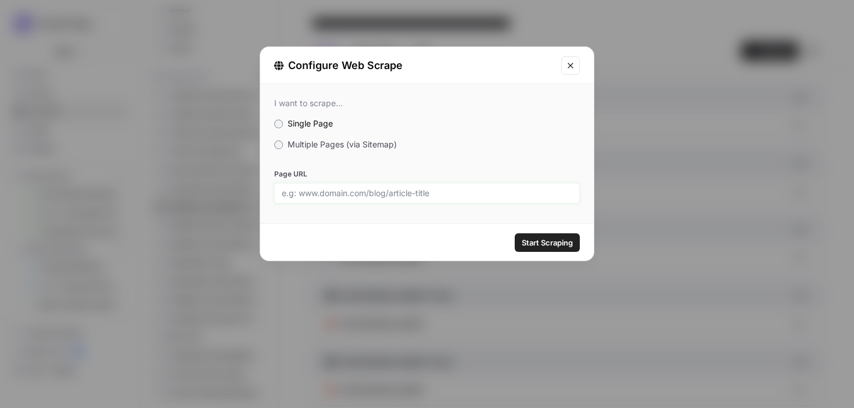
click at [383, 192] on input "Page URL" at bounding box center [427, 193] width 291 height 10
paste input "https://birdeye.com/insights-ai/"
type input "https://birdeye.com/insights-ai/"
click at [524, 239] on span "Start Scraping" at bounding box center [547, 243] width 51 height 12
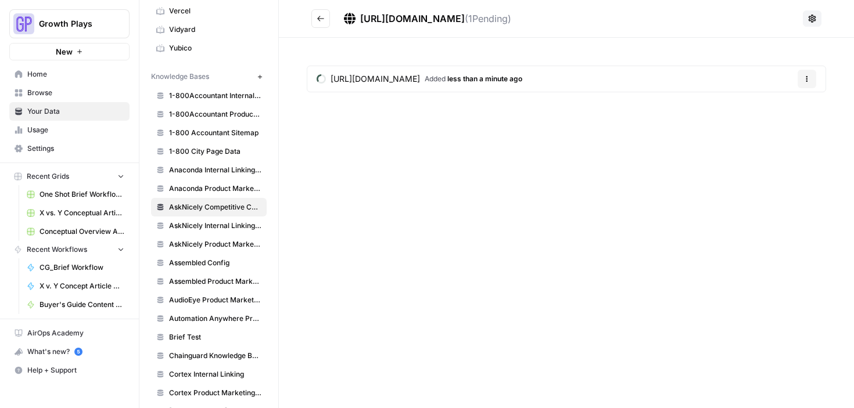
click at [328, 18] on button "Go back" at bounding box center [320, 18] width 19 height 19
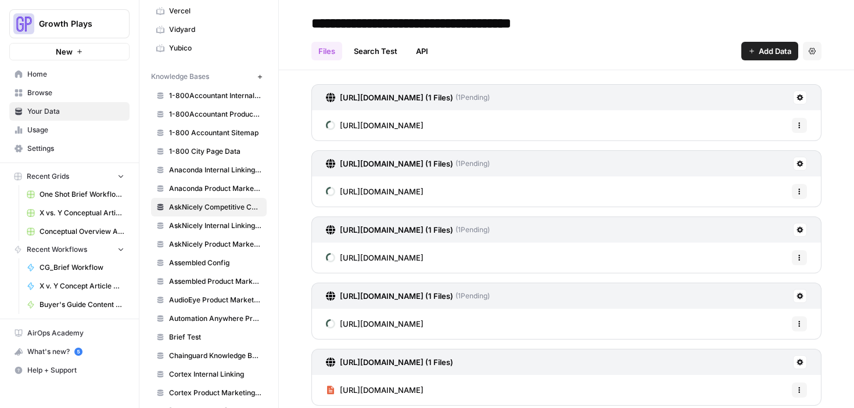
click at [765, 51] on span "Add Data" at bounding box center [775, 51] width 33 height 12
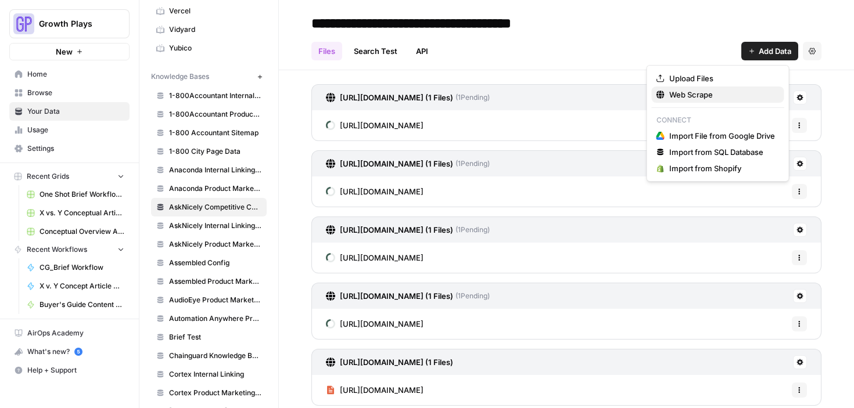
click at [707, 95] on span "Web Scrape" at bounding box center [722, 95] width 106 height 12
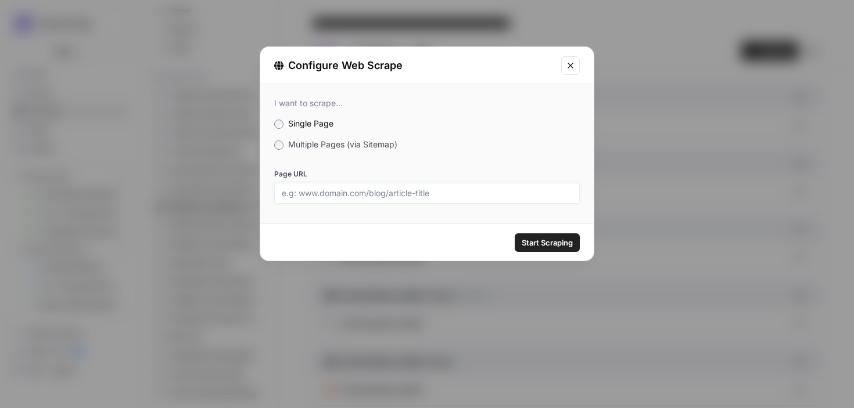
click at [360, 192] on input "Page URL" at bounding box center [427, 193] width 291 height 10
paste input "https://birdeye.com/competitors-ai/"
type input "https://birdeye.com/competitors-ai/"
click at [554, 241] on span "Start Scraping" at bounding box center [547, 243] width 51 height 12
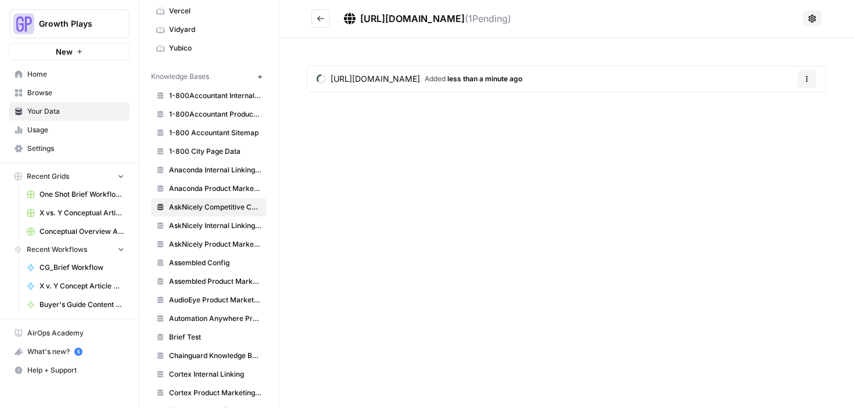
click at [325, 19] on button "Go back" at bounding box center [320, 18] width 19 height 19
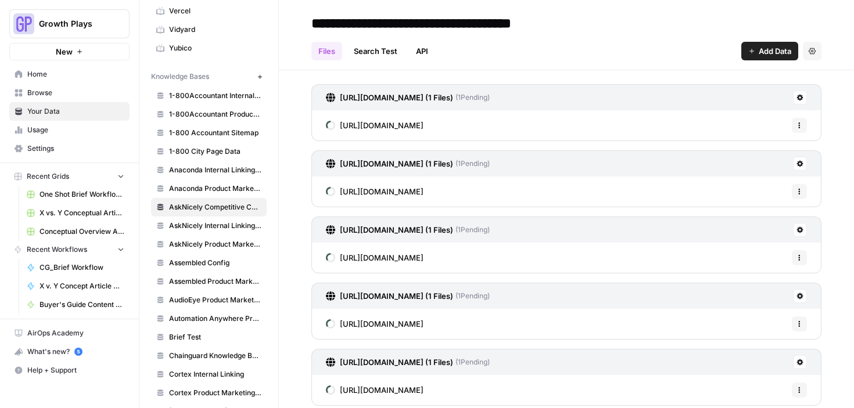
click at [750, 51] on icon "button" at bounding box center [752, 51] width 5 height 5
click at [746, 52] on button "Add Data" at bounding box center [769, 51] width 57 height 19
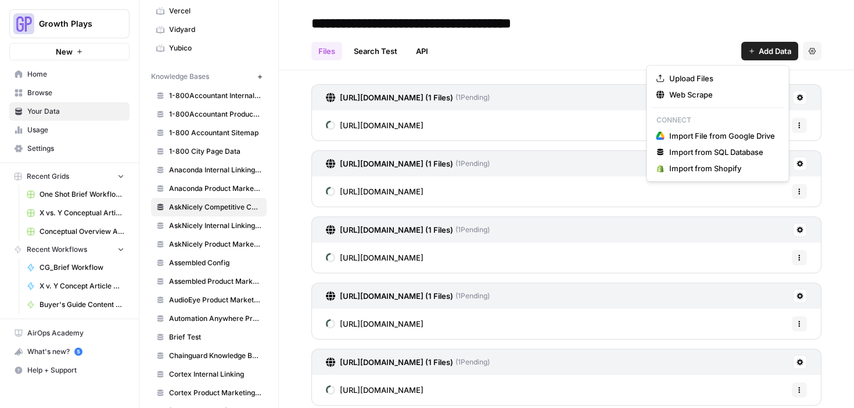
click at [702, 103] on div "Upload Files Web Scrape Connect Import File from Google Drive Import from SQL D…" at bounding box center [718, 123] width 143 height 117
click at [701, 99] on span "Web Scrape" at bounding box center [722, 95] width 106 height 12
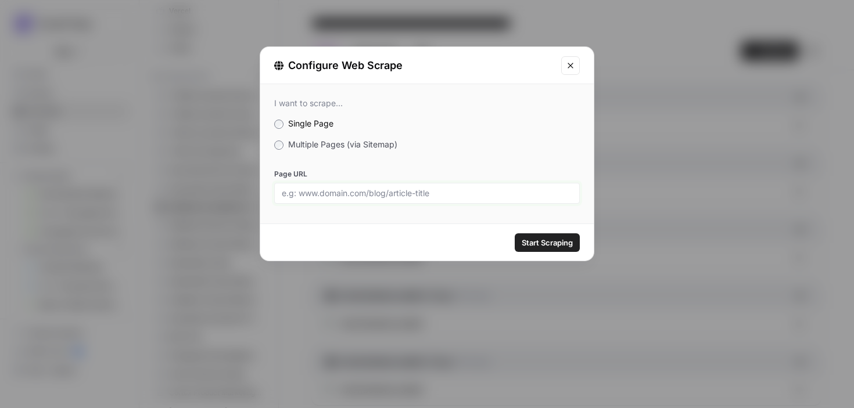
click at [357, 192] on input "Page URL" at bounding box center [427, 193] width 291 height 10
paste input "https://birdeye.com/ai/"
type input "https://birdeye.com/ai/"
click at [528, 244] on span "Start Scraping" at bounding box center [547, 243] width 51 height 12
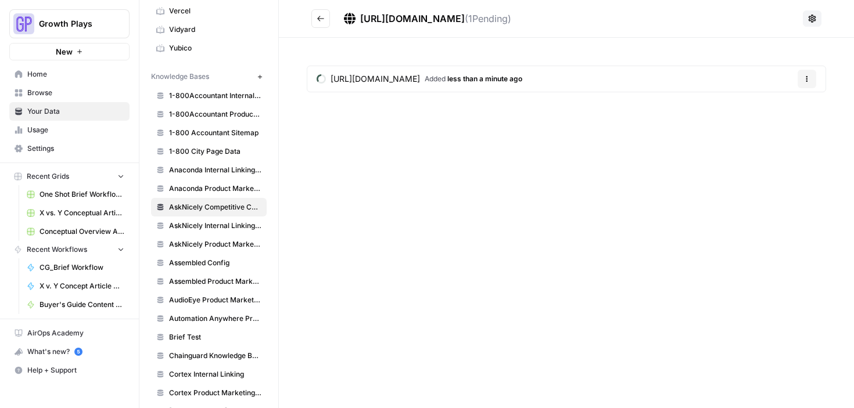
click at [326, 22] on button "Go back" at bounding box center [320, 18] width 19 height 19
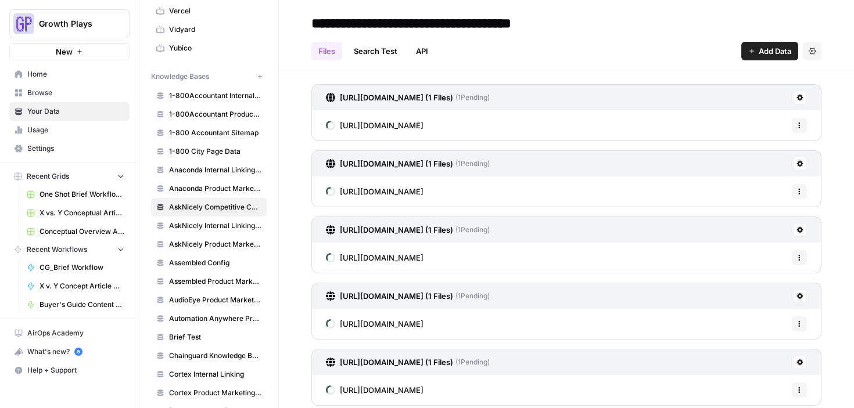
click at [748, 52] on icon "button" at bounding box center [751, 51] width 7 height 7
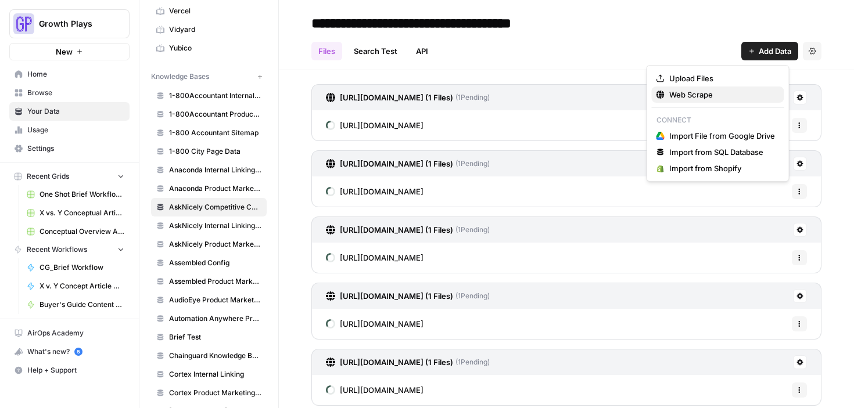
click at [690, 89] on span "Web Scrape" at bounding box center [722, 95] width 106 height 12
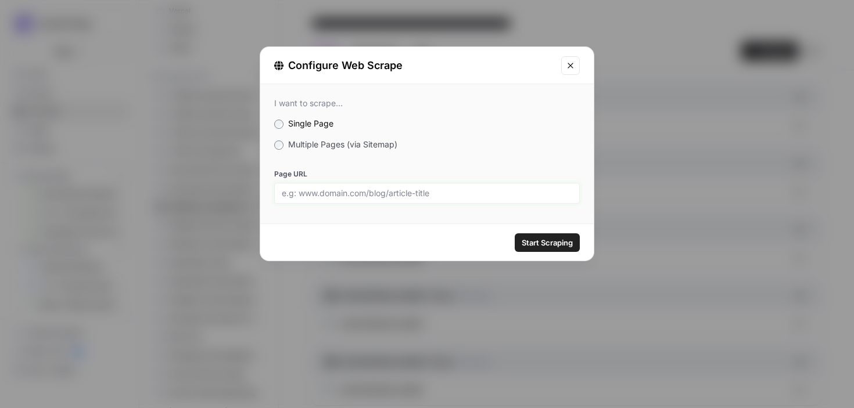
click at [395, 197] on input "Page URL" at bounding box center [427, 193] width 291 height 10
paste input "https://birdeye.com/reports/"
type input "https://birdeye.com/reports/"
click at [544, 238] on span "Start Scraping" at bounding box center [547, 243] width 51 height 12
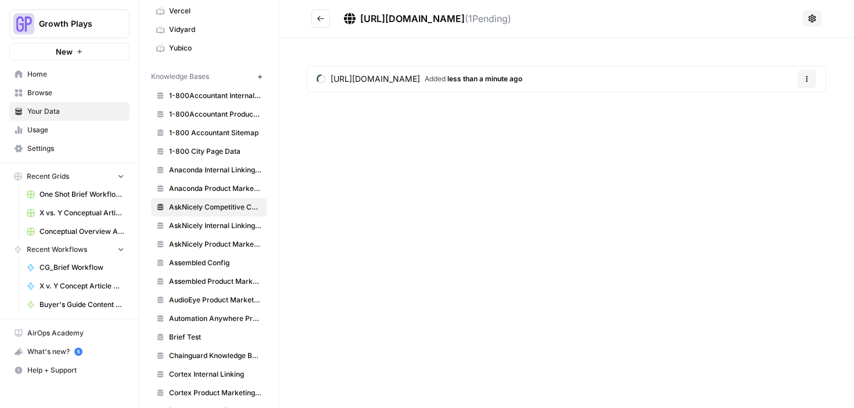
click at [328, 20] on button "Go back" at bounding box center [320, 18] width 19 height 19
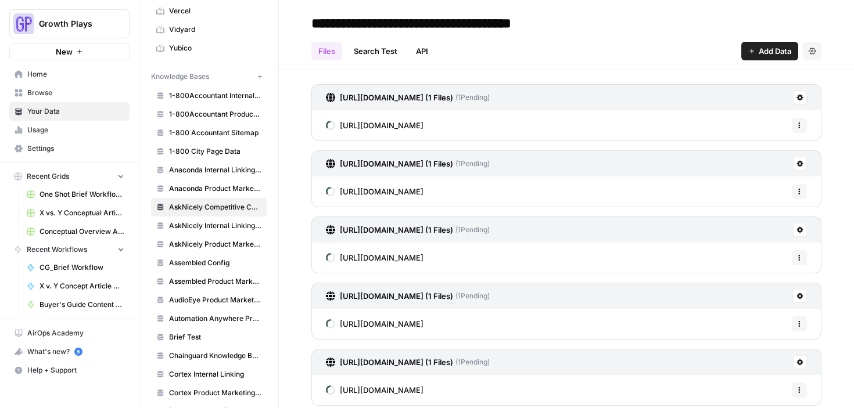
click at [746, 48] on button "Add Data" at bounding box center [769, 51] width 57 height 19
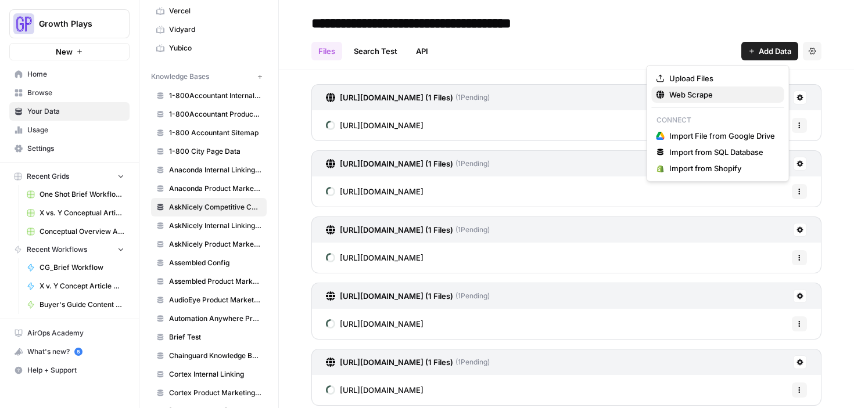
click at [713, 95] on span "Web Scrape" at bounding box center [722, 95] width 106 height 12
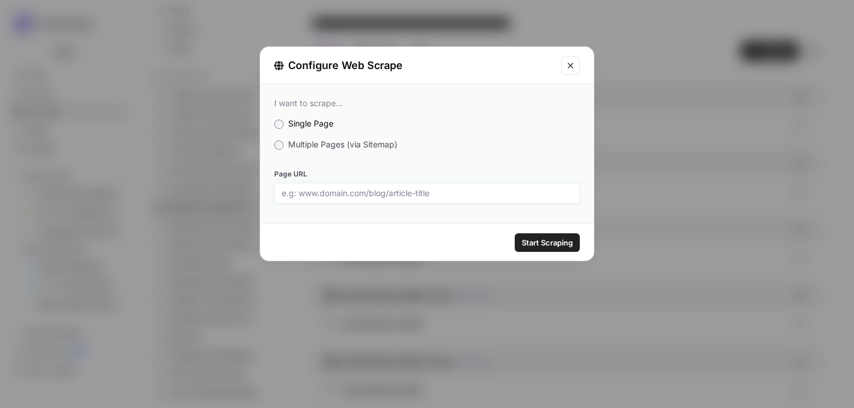
click at [342, 191] on input "Page URL" at bounding box center [427, 193] width 291 height 10
paste input "https://birdeye.com/integration/"
type input "https://birdeye.com/integration/"
click at [553, 238] on span "Start Scraping" at bounding box center [547, 243] width 51 height 12
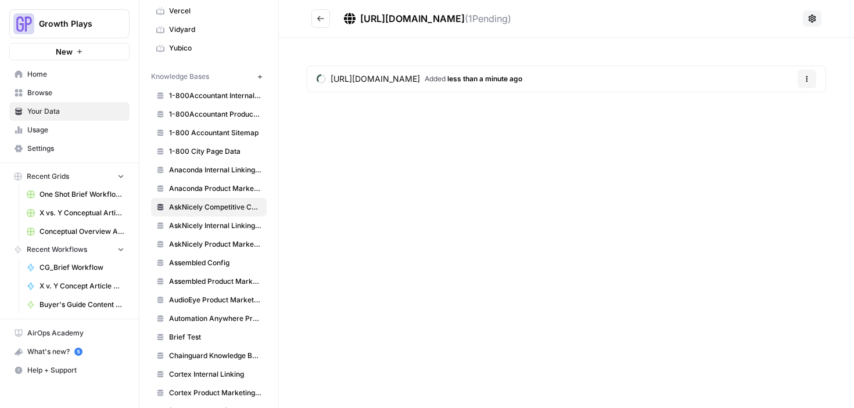
click at [319, 15] on icon "Go back" at bounding box center [321, 19] width 8 height 8
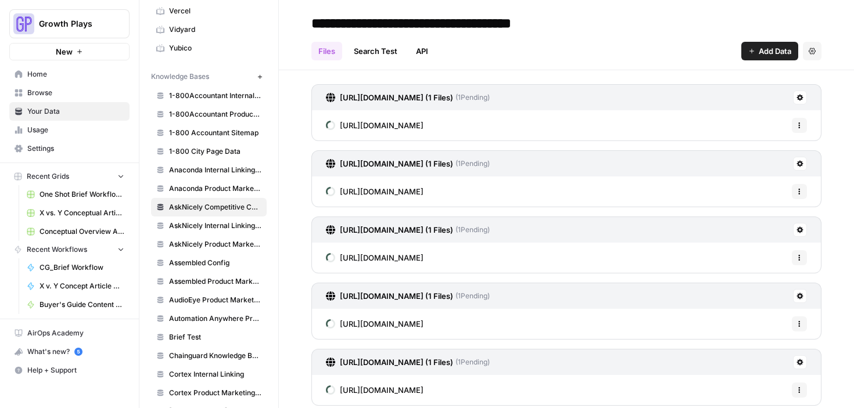
click at [759, 52] on span "Add Data" at bounding box center [775, 51] width 33 height 12
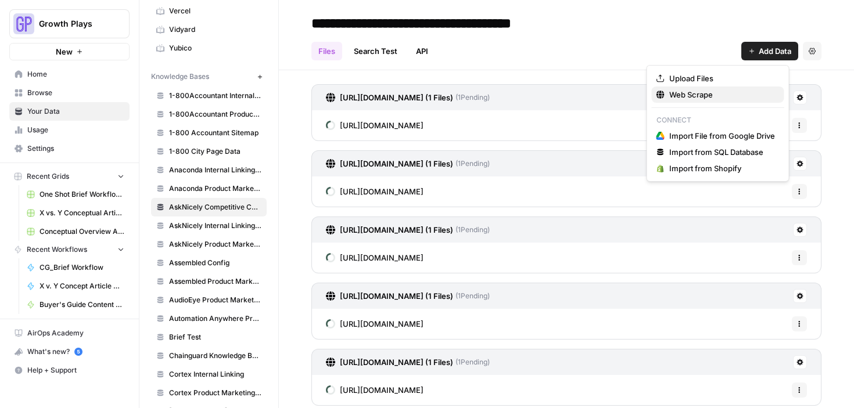
click at [679, 92] on span "Web Scrape" at bounding box center [722, 95] width 106 height 12
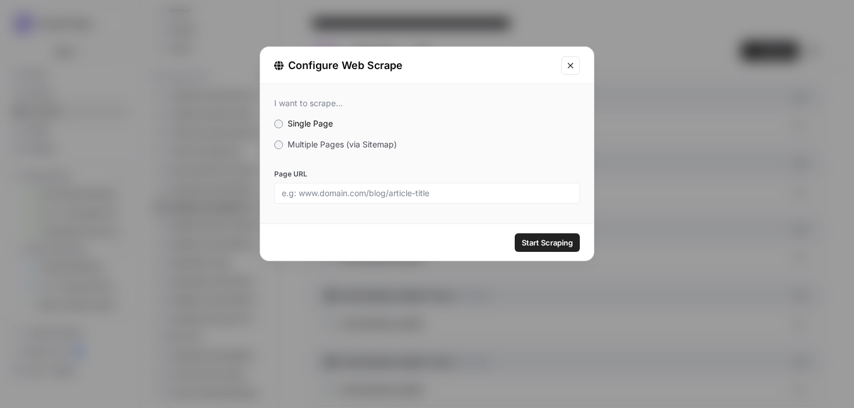
click at [470, 200] on div "I want to scrape... Single Page Multiple Pages (via Sitemap) Page URL" at bounding box center [427, 151] width 334 height 134
click at [466, 192] on input "Page URL" at bounding box center [427, 193] width 291 height 10
paste input "https://birdeye.com/optimize-google-presence/"
type input "https://birdeye.com/optimize-google-presence/"
click at [556, 239] on span "Start Scraping" at bounding box center [547, 243] width 51 height 12
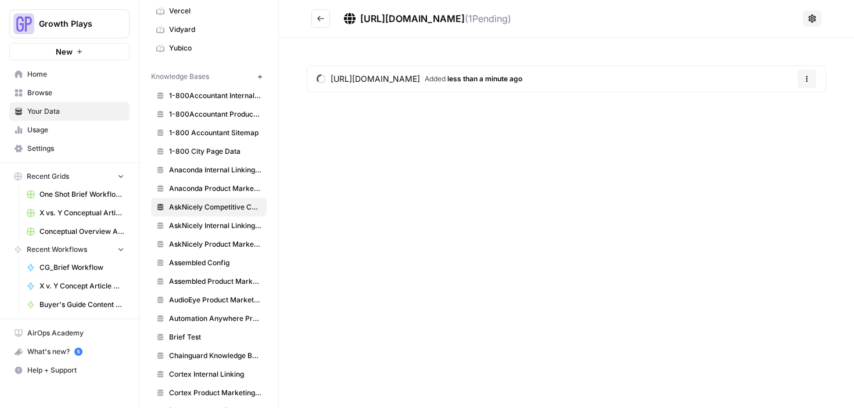
click at [325, 21] on button "Go back" at bounding box center [320, 18] width 19 height 19
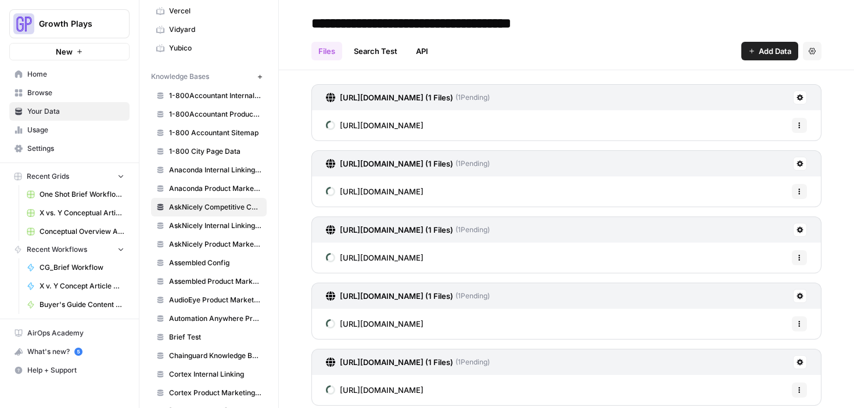
click at [741, 51] on button "Add Data" at bounding box center [769, 51] width 57 height 19
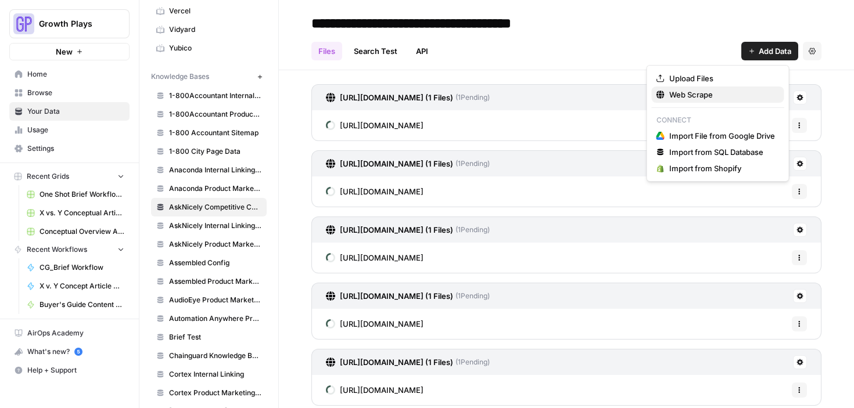
click at [686, 91] on span "Web Scrape" at bounding box center [722, 95] width 106 height 12
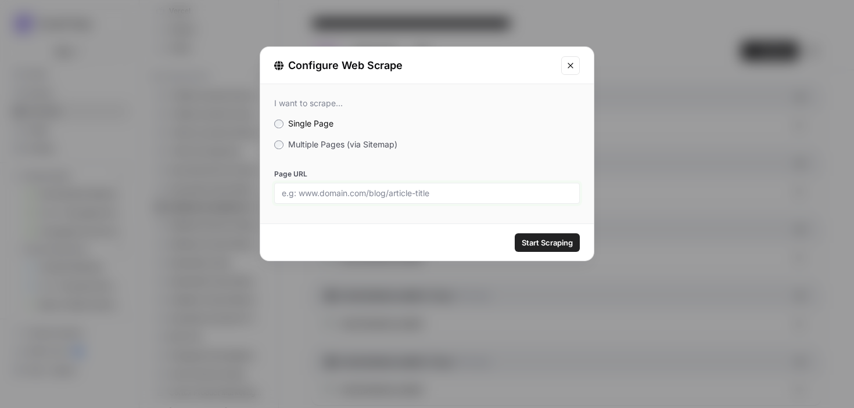
click at [368, 189] on input "Page URL" at bounding box center [427, 193] width 291 height 10
paste input "https://birdeye.com/small-business/"
type input "https://birdeye.com/small-business/"
click at [532, 241] on span "Start Scraping" at bounding box center [547, 243] width 51 height 12
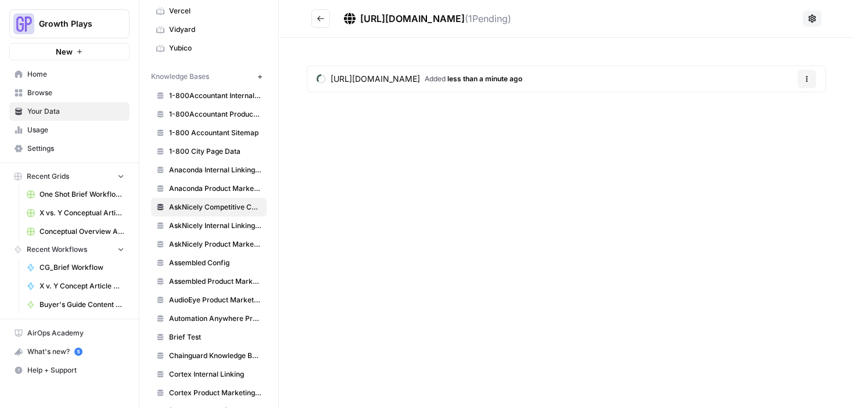
click at [319, 15] on icon "Go back" at bounding box center [321, 19] width 8 height 8
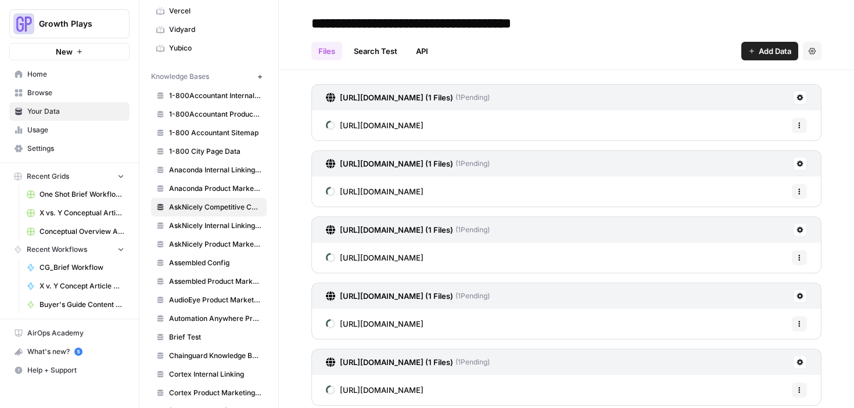
click at [748, 52] on icon "button" at bounding box center [751, 51] width 7 height 7
click at [748, 54] on button "Add Data" at bounding box center [769, 51] width 57 height 19
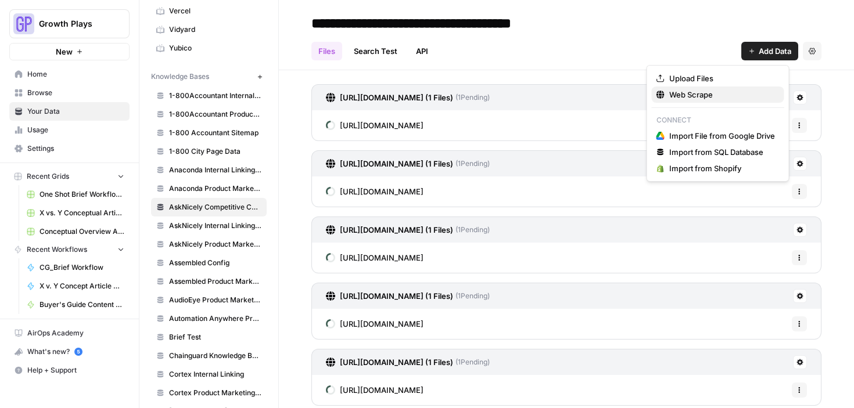
click at [720, 91] on span "Web Scrape" at bounding box center [722, 95] width 106 height 12
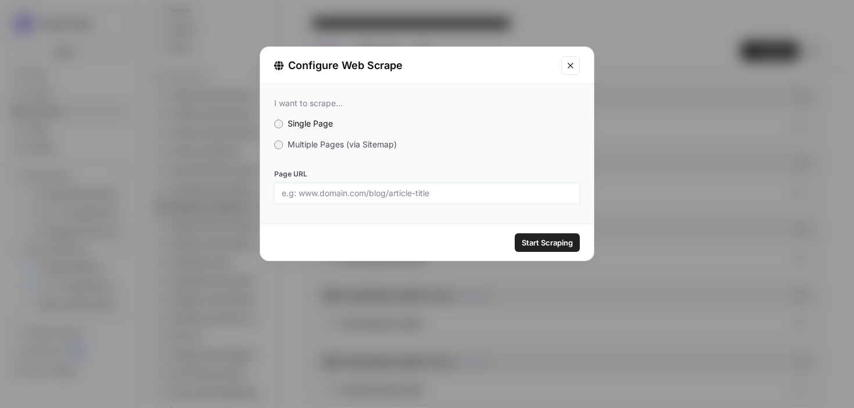
click at [360, 189] on input "Page URL" at bounding box center [427, 193] width 291 height 10
paste input "https://birdeye.com/enterprise/"
type input "https://birdeye.com/enterprise/"
click at [550, 238] on span "Start Scraping" at bounding box center [547, 243] width 51 height 12
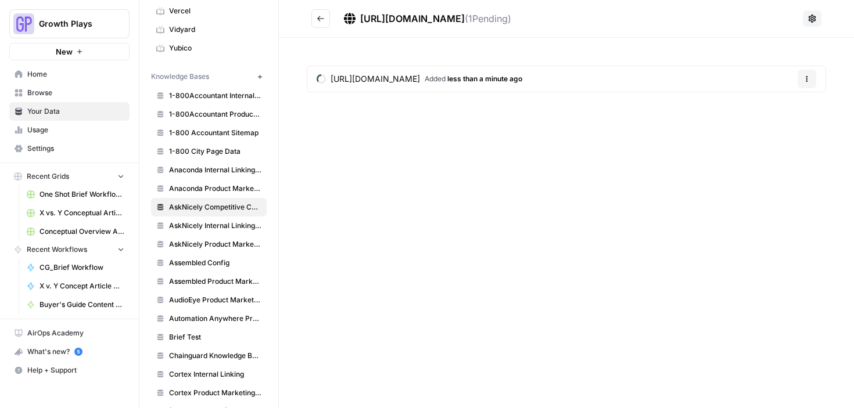
click at [322, 20] on icon "Go back" at bounding box center [321, 19] width 8 height 8
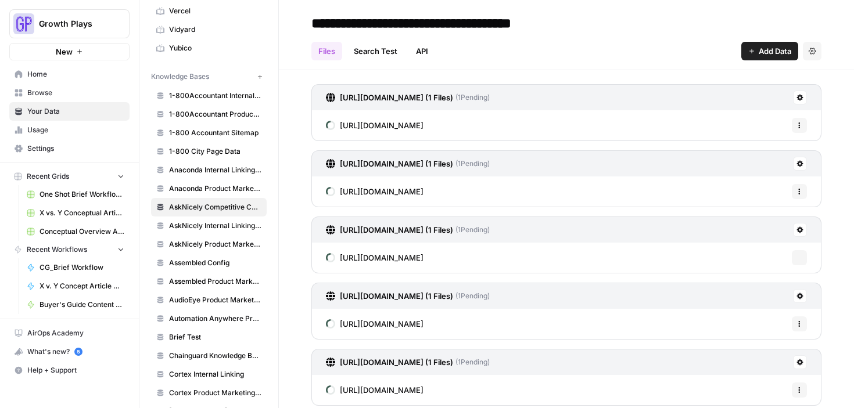
click at [778, 53] on span "Add Data" at bounding box center [775, 51] width 33 height 12
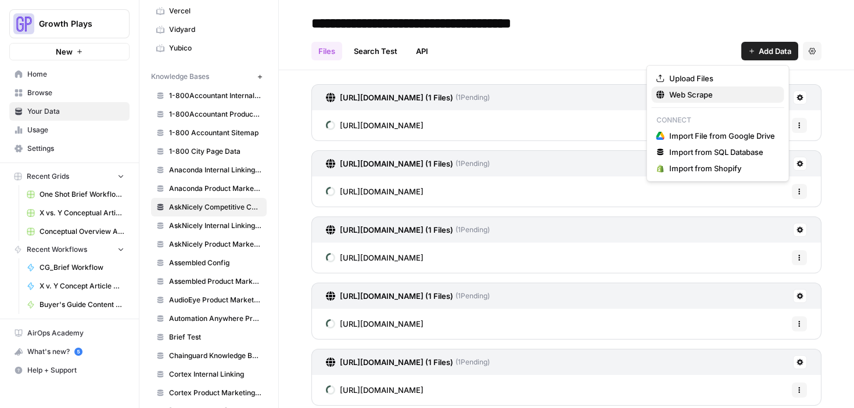
click at [728, 90] on span "Web Scrape" at bounding box center [722, 95] width 106 height 12
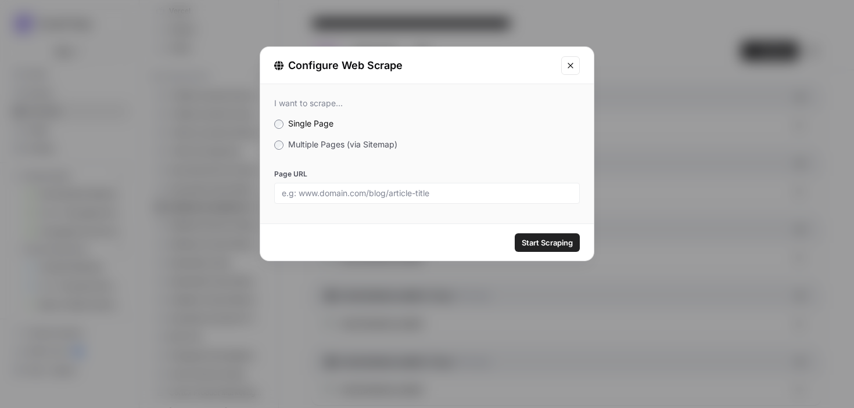
click at [350, 141] on span "Multiple Pages (via Sitemap)" at bounding box center [342, 144] width 109 height 10
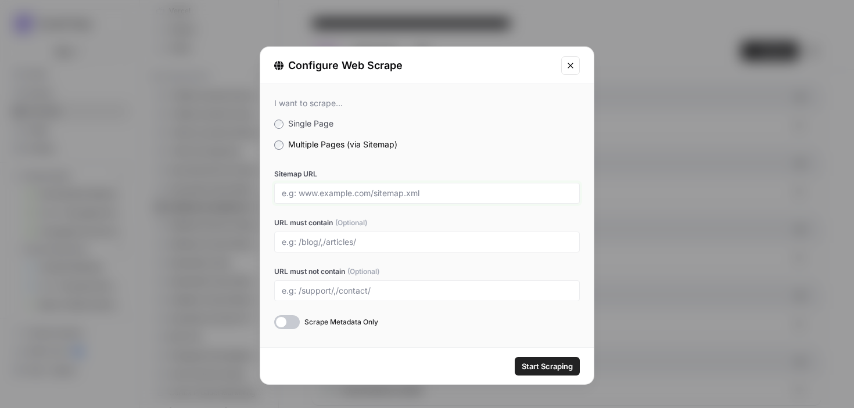
click at [345, 194] on input "Sitemap URL" at bounding box center [427, 193] width 291 height 10
paste input "https://www.intercom.com/sitemap.xml"
type input "https://www.intercom.com/sitemap.xml"
click at [336, 243] on input "URL must contain (Optional)" at bounding box center [427, 242] width 291 height 10
click at [304, 239] on input "/suite/,/helpdesk/" at bounding box center [427, 242] width 291 height 10
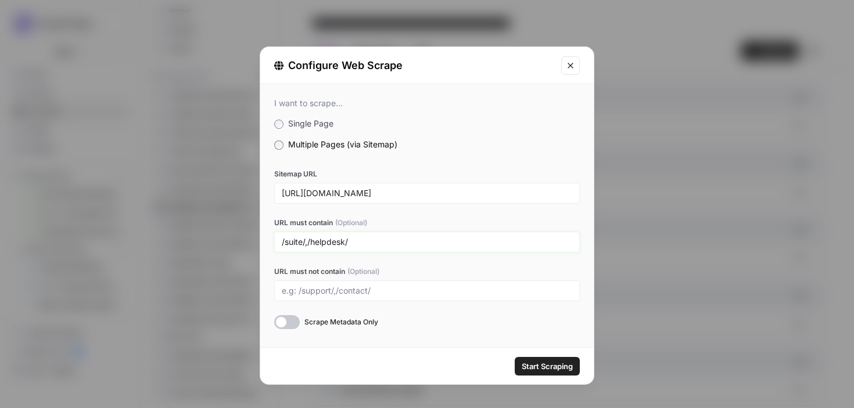
click at [304, 239] on input "/suite/,/helpdesk/" at bounding box center [427, 242] width 291 height 10
click at [383, 241] on input "/suite/,/helpdesk/" at bounding box center [427, 242] width 291 height 10
type input "/suite/,/helpdesk/,/pricing/"
click at [359, 251] on div "/suite/,/helpdesk/,/pricing/" at bounding box center [427, 242] width 306 height 21
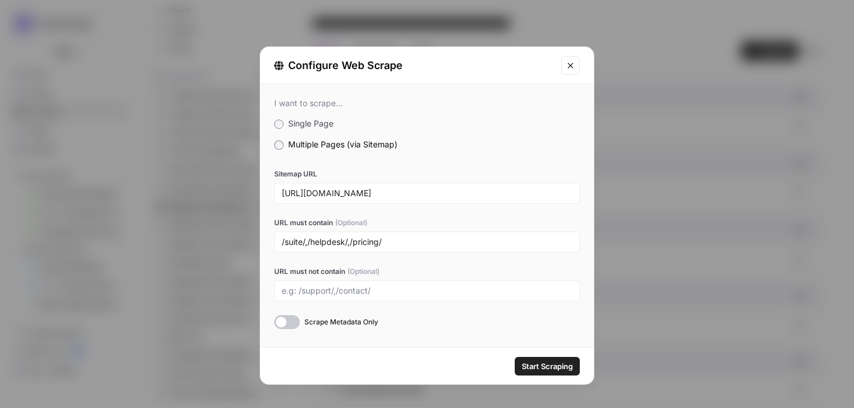
click at [358, 249] on div "/suite/,/helpdesk/,/pricing/" at bounding box center [427, 242] width 306 height 21
click at [357, 242] on input "/suite/,/helpdesk/,/pricing/" at bounding box center [427, 242] width 291 height 10
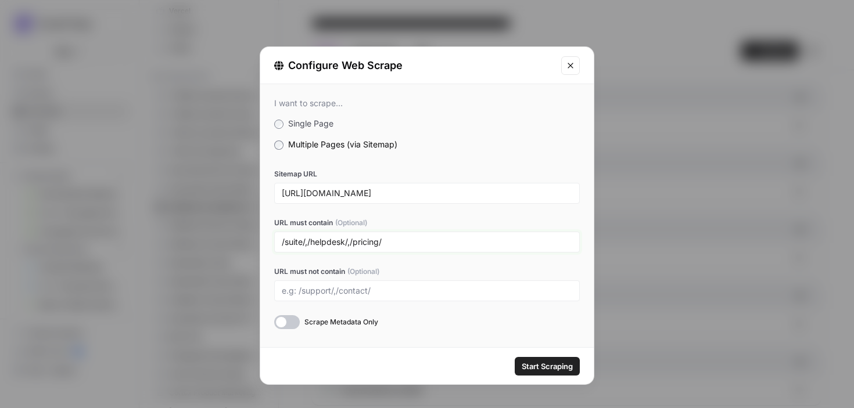
click at [357, 242] on input "/suite/,/helpdesk/,/pricing/" at bounding box center [427, 242] width 291 height 10
click at [535, 367] on span "Start Scraping" at bounding box center [547, 367] width 51 height 12
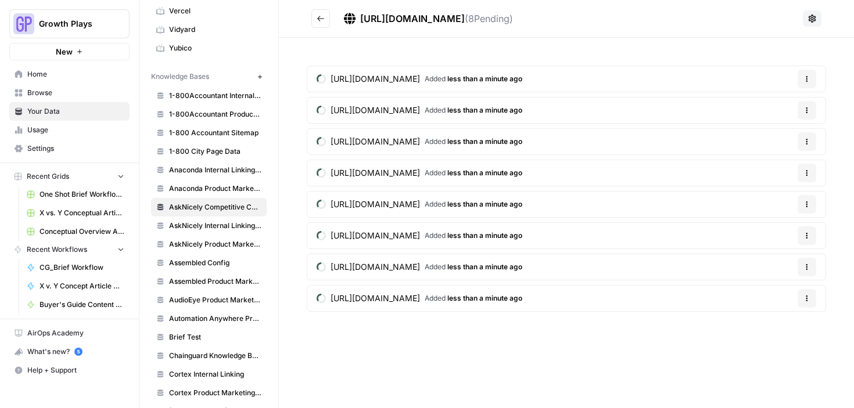
click at [403, 139] on span "https://www.intercom.com/suite/helpdesk/tickets" at bounding box center [375, 142] width 89 height 12
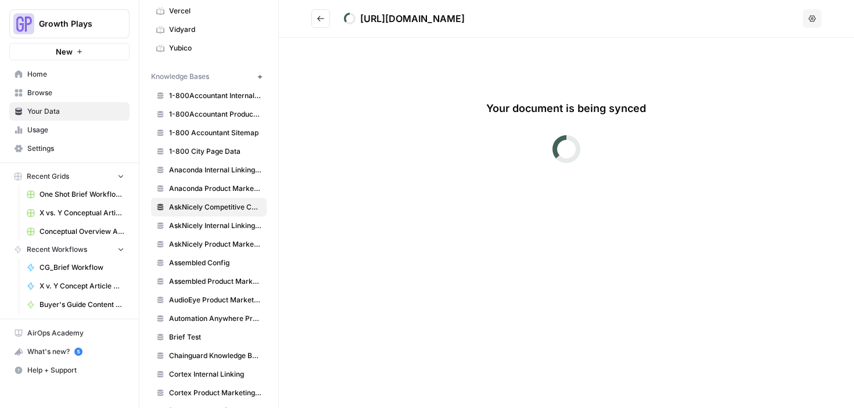
click at [316, 19] on button "Go back" at bounding box center [320, 18] width 19 height 19
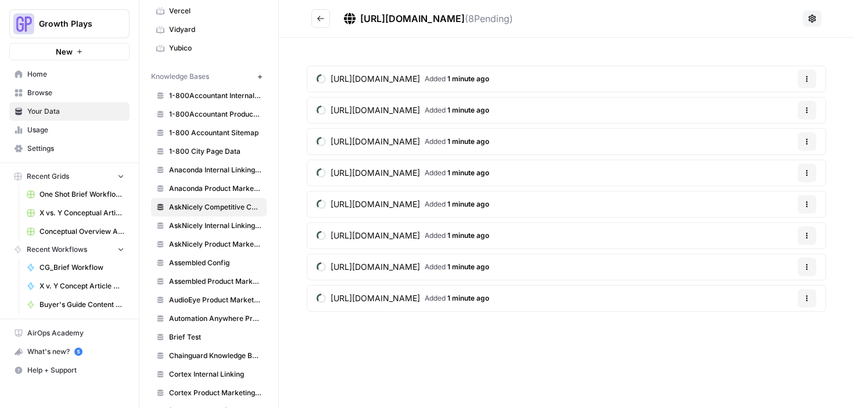
click at [820, 17] on button at bounding box center [812, 18] width 19 height 16
click at [658, 23] on h2 "https://www.intercom.com/sitemap.xml ( 8 Pending)" at bounding box center [554, 18] width 487 height 19
click at [324, 17] on icon "Go back" at bounding box center [321, 19] width 8 height 8
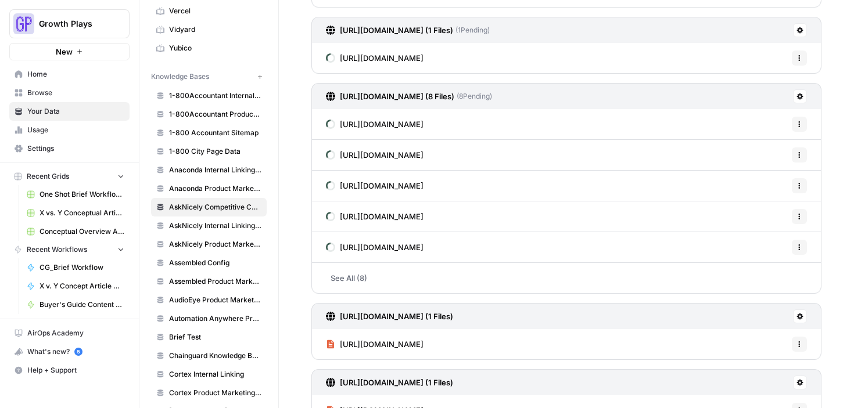
scroll to position [730, 0]
click at [797, 93] on icon at bounding box center [800, 96] width 7 height 7
click at [672, 91] on div "https://www.intercom.com/sitemap.xml (8 Files) ( 8 Pending)" at bounding box center [566, 96] width 510 height 26
click at [361, 279] on link "See All (8)" at bounding box center [566, 278] width 510 height 30
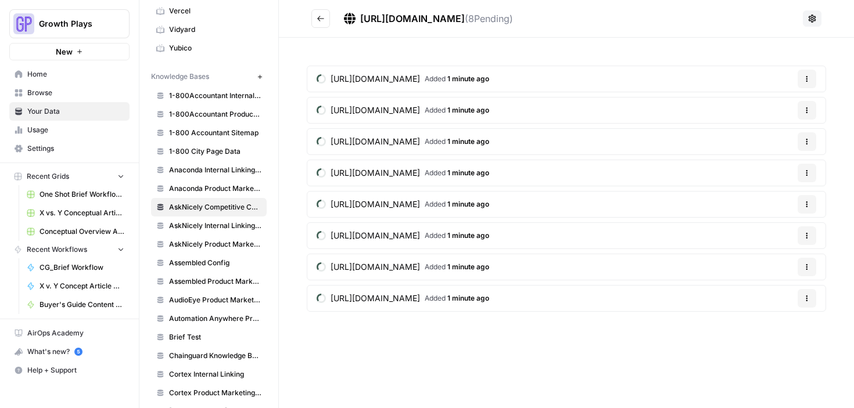
click at [324, 20] on icon "Go back" at bounding box center [321, 19] width 8 height 8
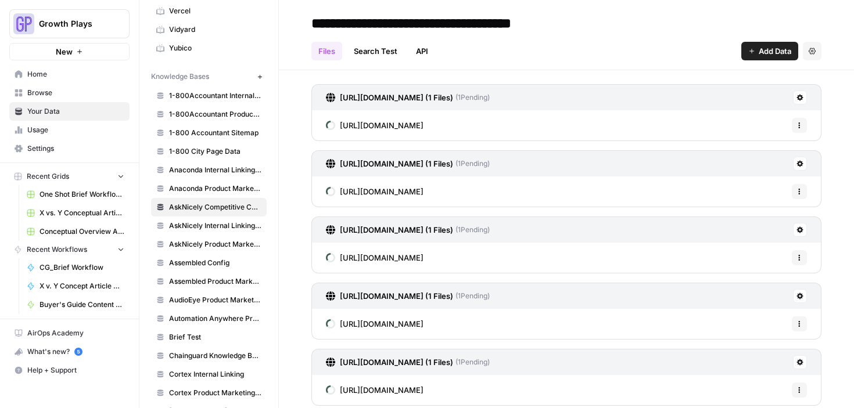
click at [759, 56] on span "Add Data" at bounding box center [775, 51] width 33 height 12
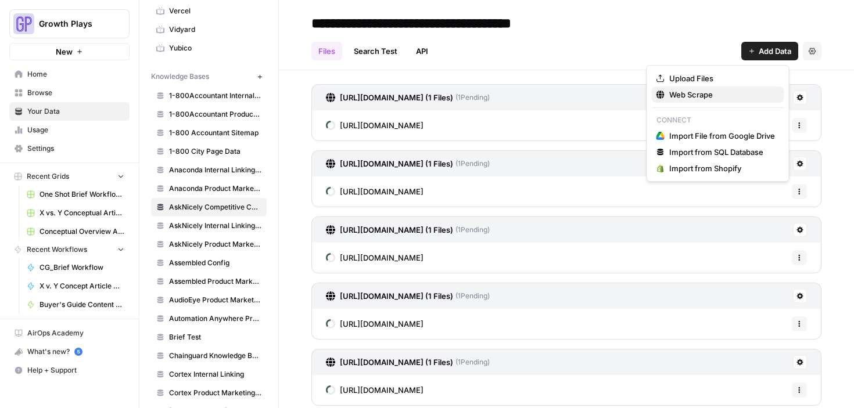
click at [684, 97] on span "Web Scrape" at bounding box center [722, 95] width 106 height 12
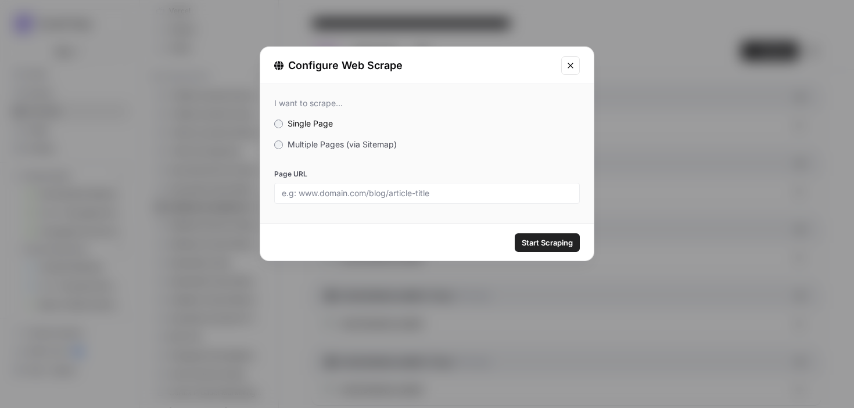
click at [385, 187] on div at bounding box center [427, 193] width 306 height 21
click at [389, 193] on input "Page URL" at bounding box center [427, 193] width 291 height 10
paste input "https://www.intercom.com/suite/helpdesk/outbound"
type input "https://www.intercom.com/suite/helpdesk/outbound"
click at [540, 242] on span "Start Scraping" at bounding box center [547, 243] width 51 height 12
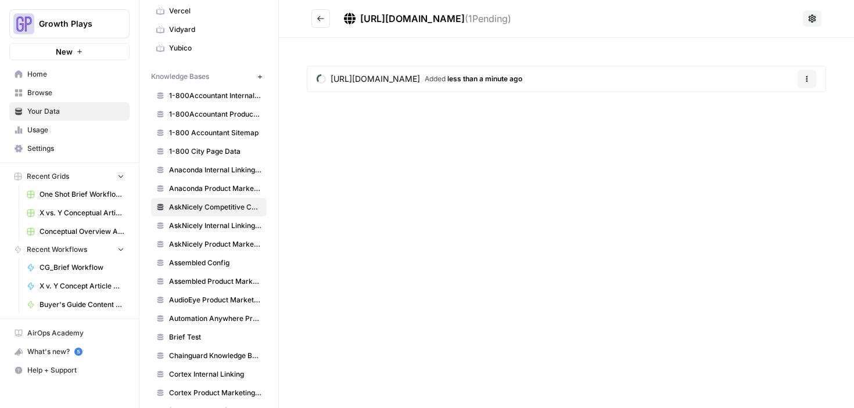
click at [328, 17] on button "Go back" at bounding box center [320, 18] width 19 height 19
